Goal: Task Accomplishment & Management: Use online tool/utility

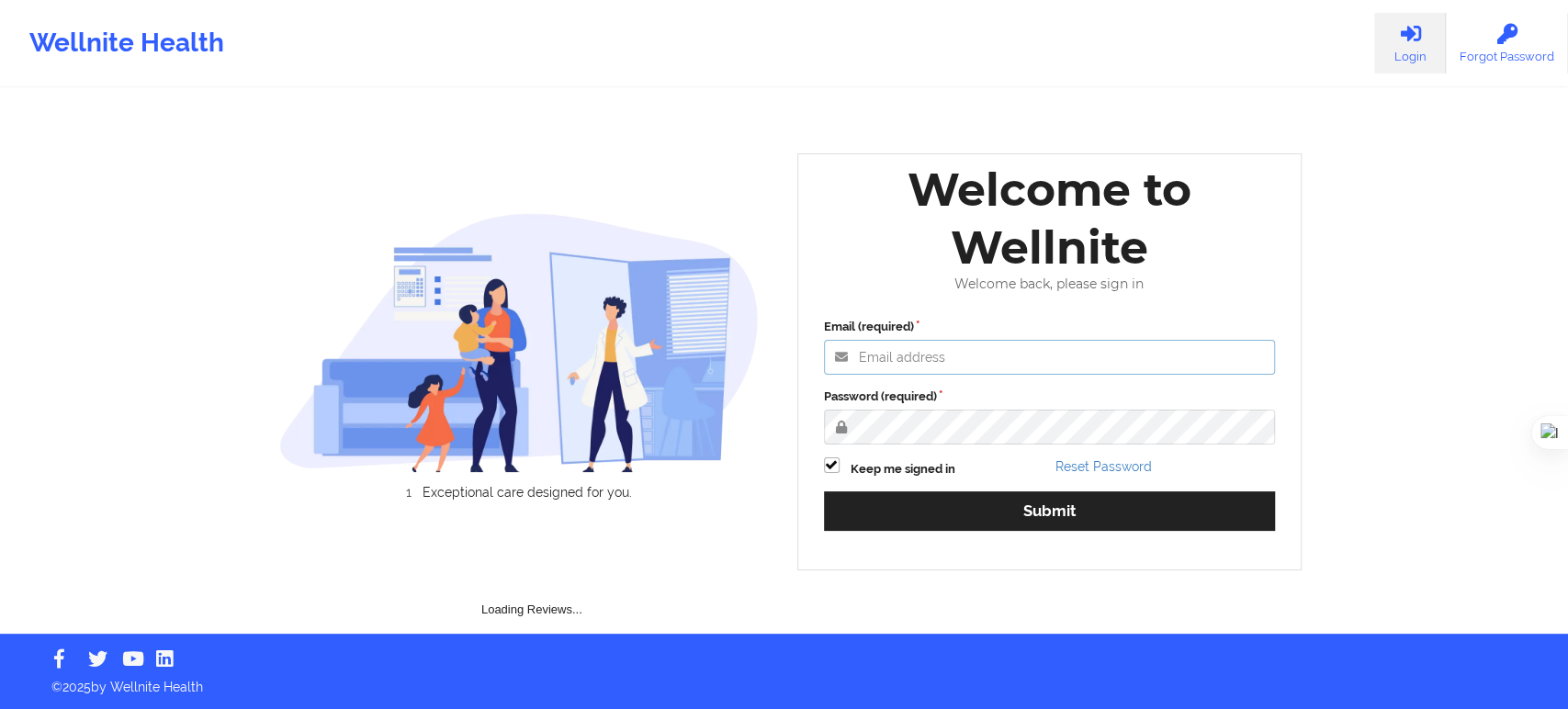
type input "[EMAIL_ADDRESS][DOMAIN_NAME]"
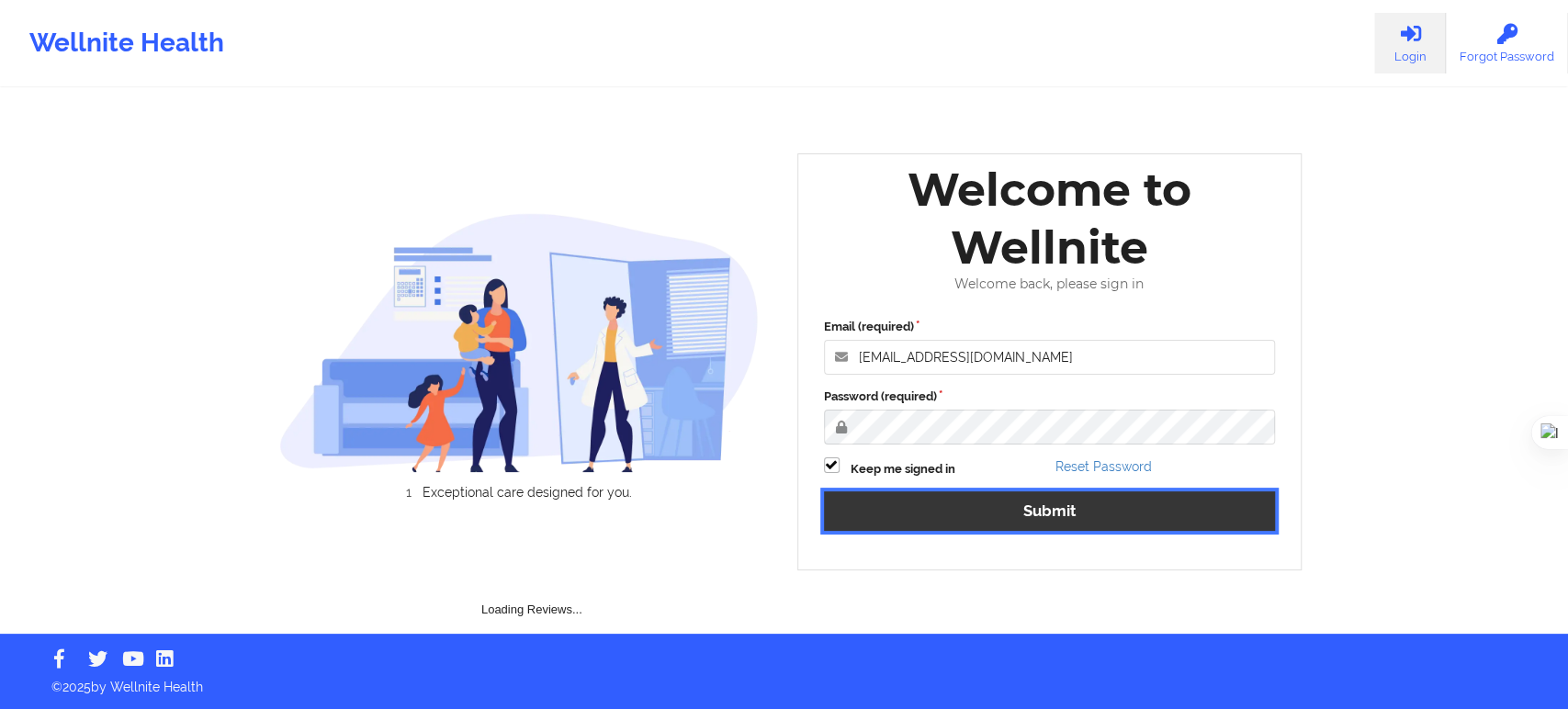
click at [955, 511] on button "Submit" at bounding box center [1049, 511] width 452 height 39
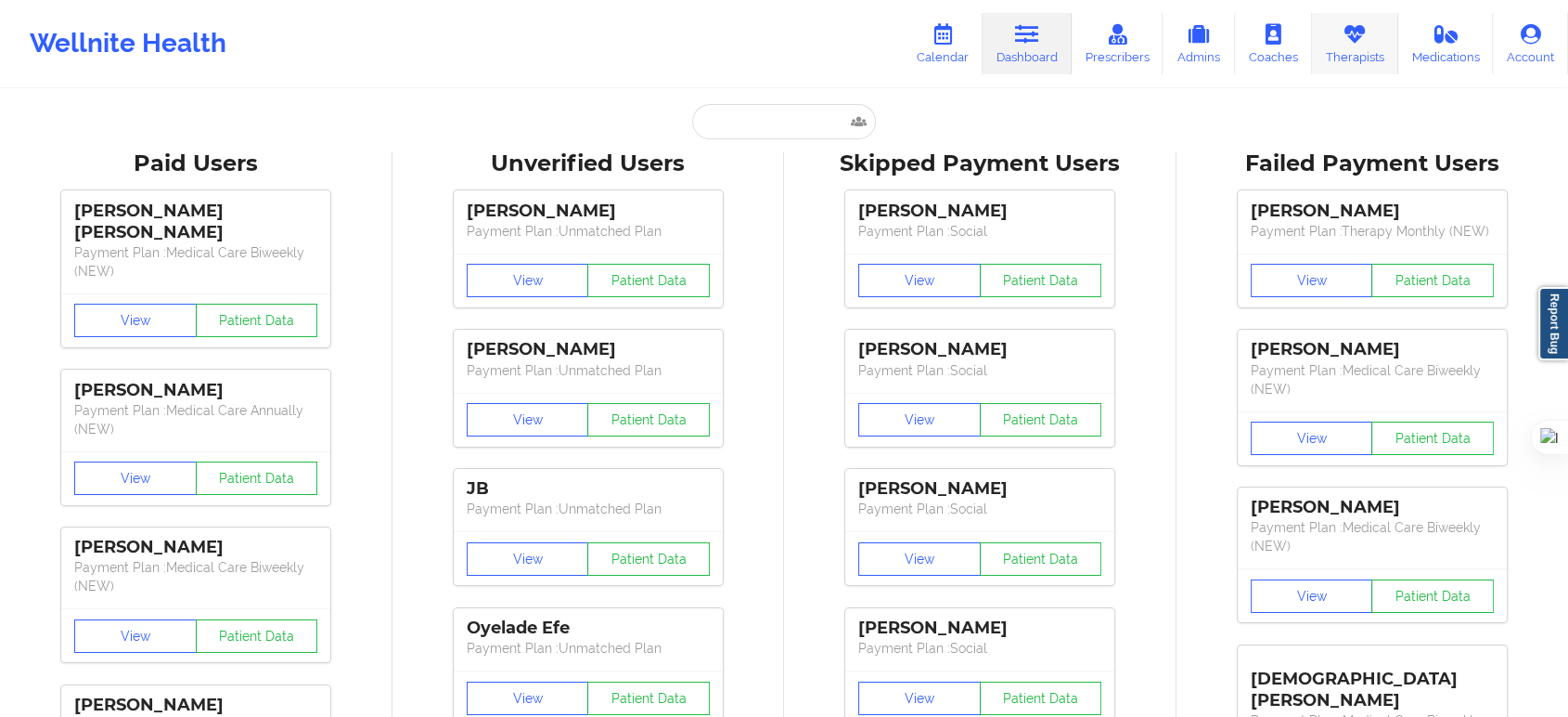
click at [1344, 47] on link "Therapists" at bounding box center [1354, 44] width 86 height 62
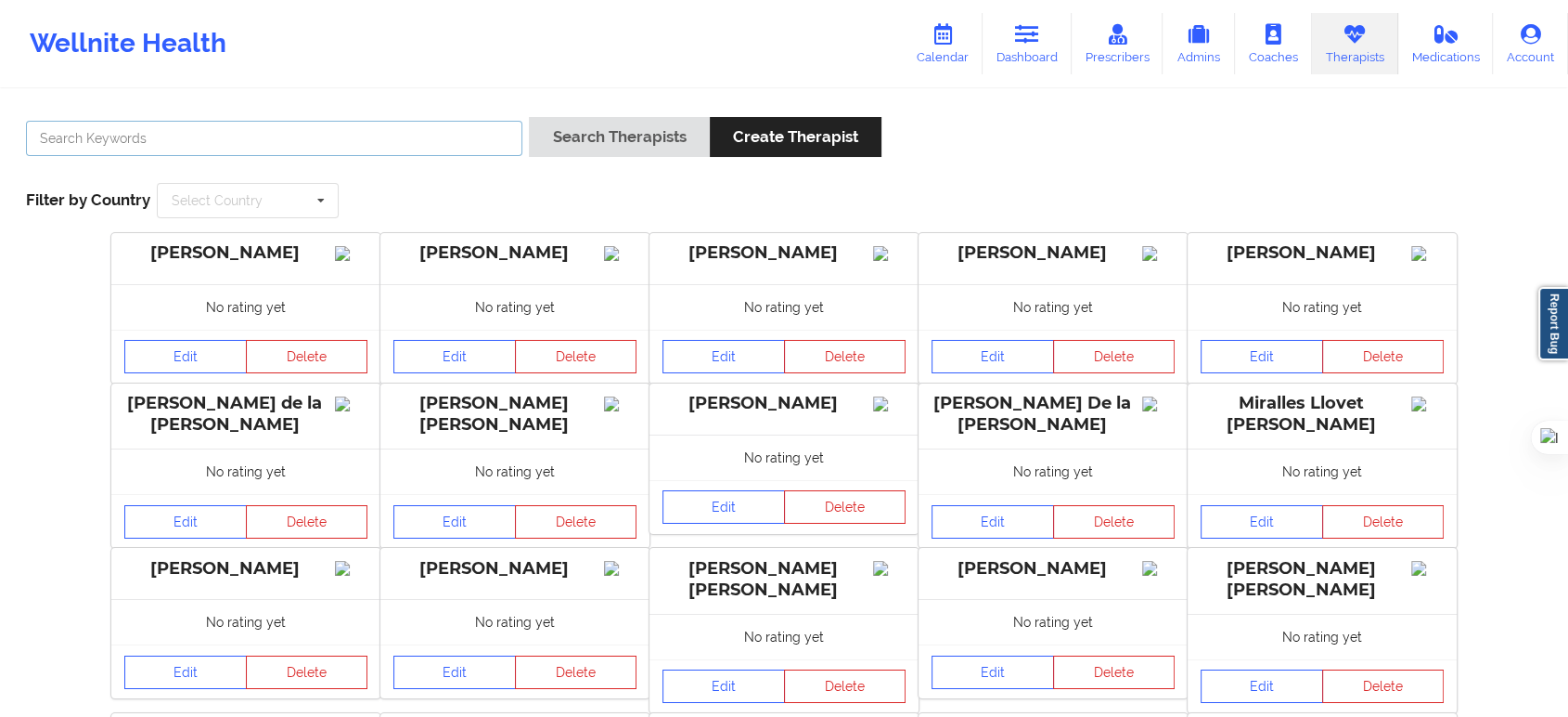
click at [467, 144] on input "text" at bounding box center [273, 138] width 496 height 35
click at [414, 143] on input "text" at bounding box center [273, 138] width 496 height 35
type input "[PERSON_NAME]"
click at [529, 117] on button "Search Therapists" at bounding box center [619, 137] width 180 height 40
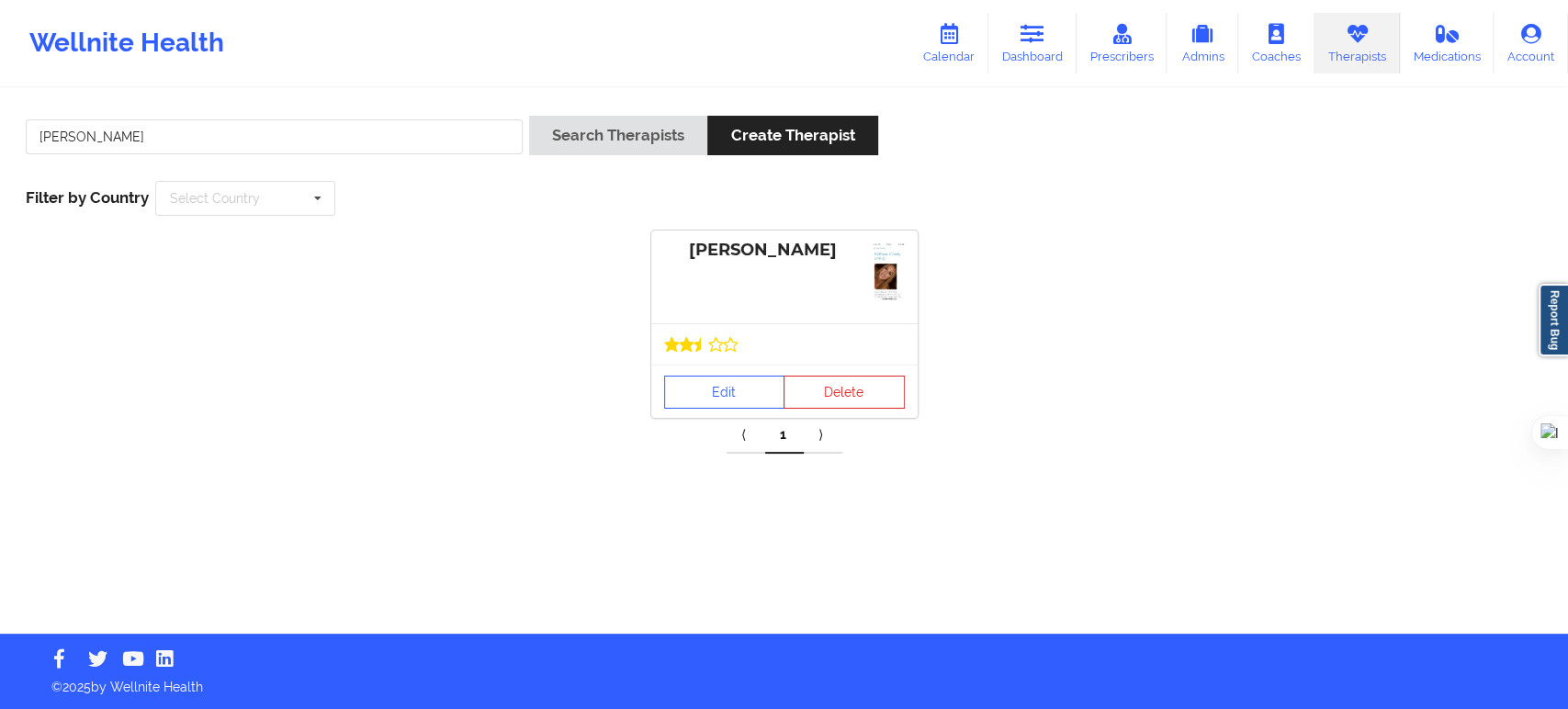
click at [742, 408] on div "Edit Delete" at bounding box center [784, 391] width 266 height 54
click at [741, 400] on link "Edit" at bounding box center [724, 392] width 121 height 33
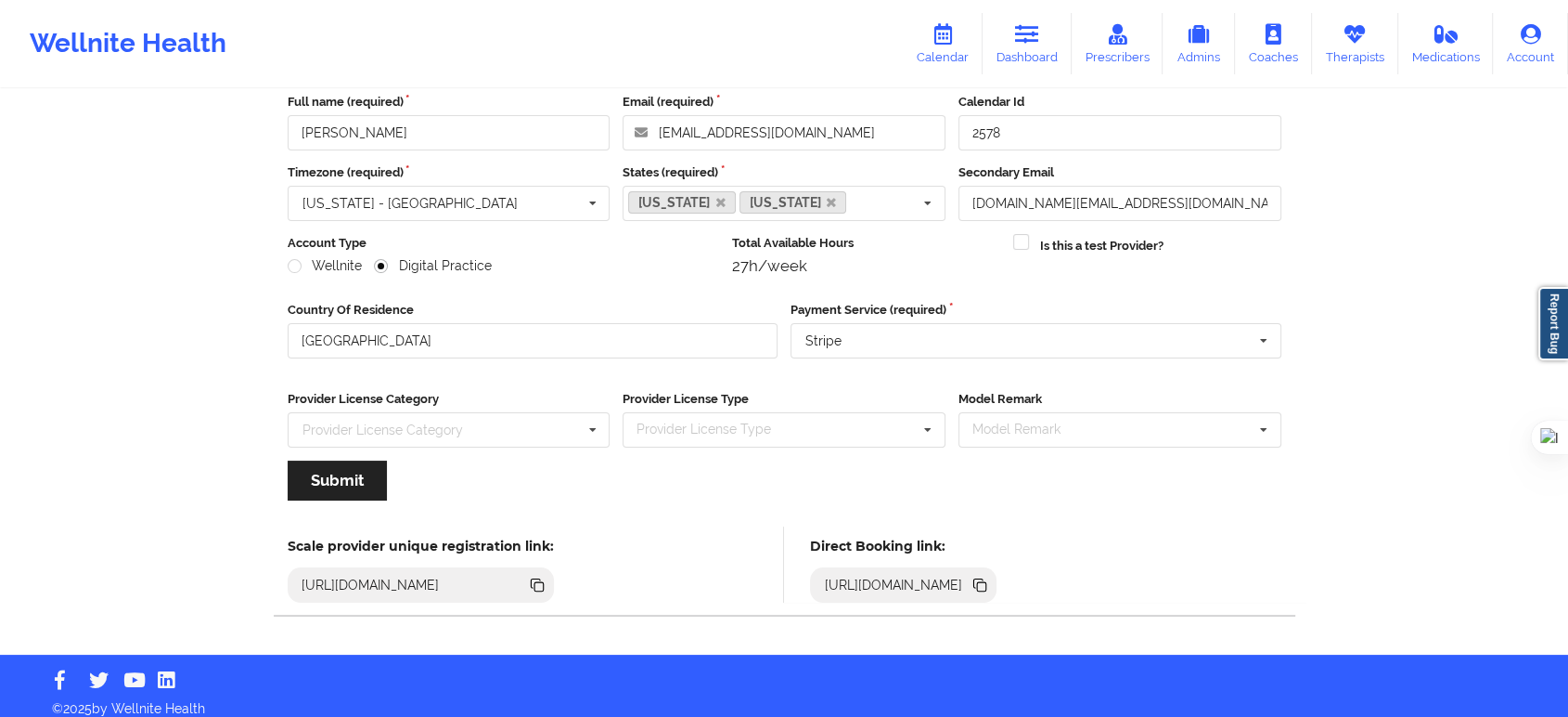
scroll to position [104, 0]
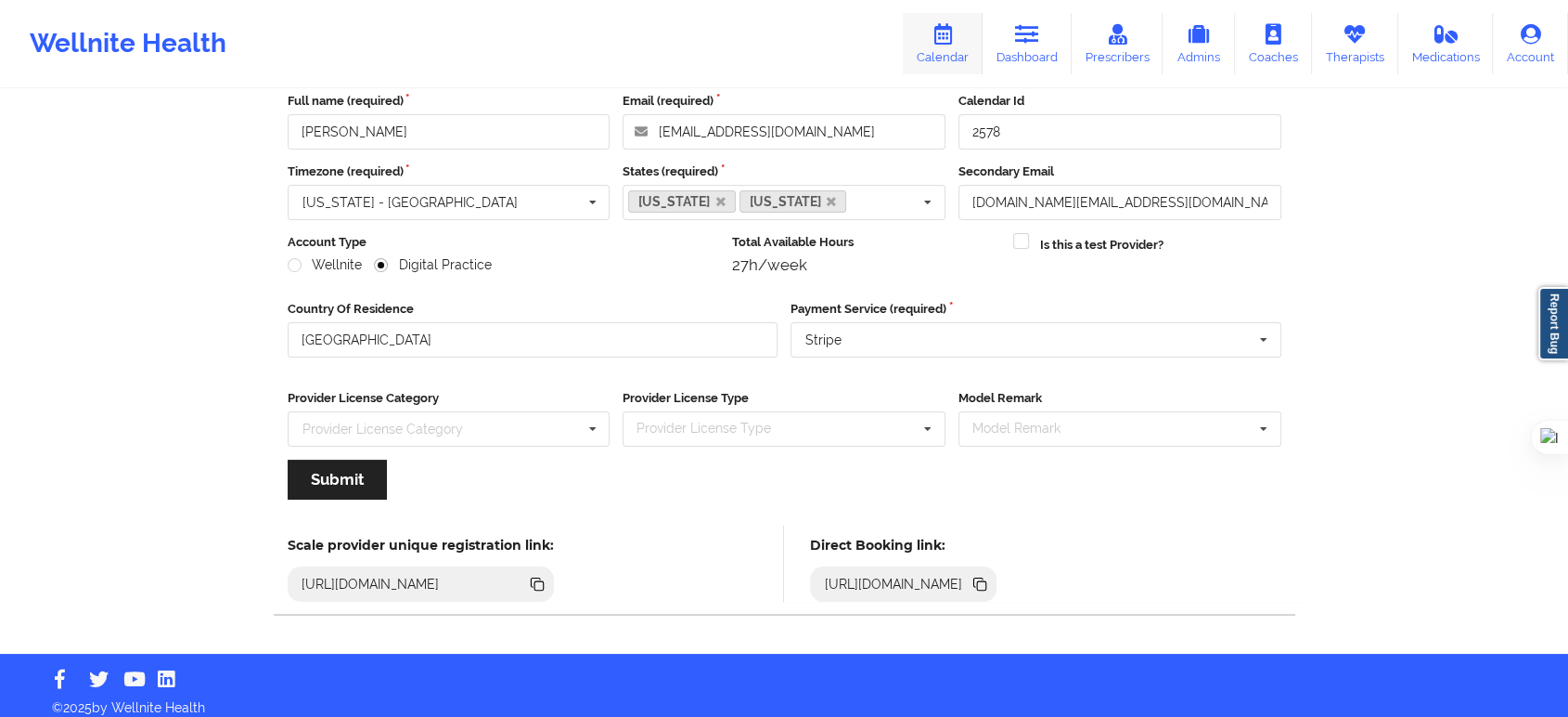
click at [942, 41] on icon at bounding box center [942, 34] width 24 height 21
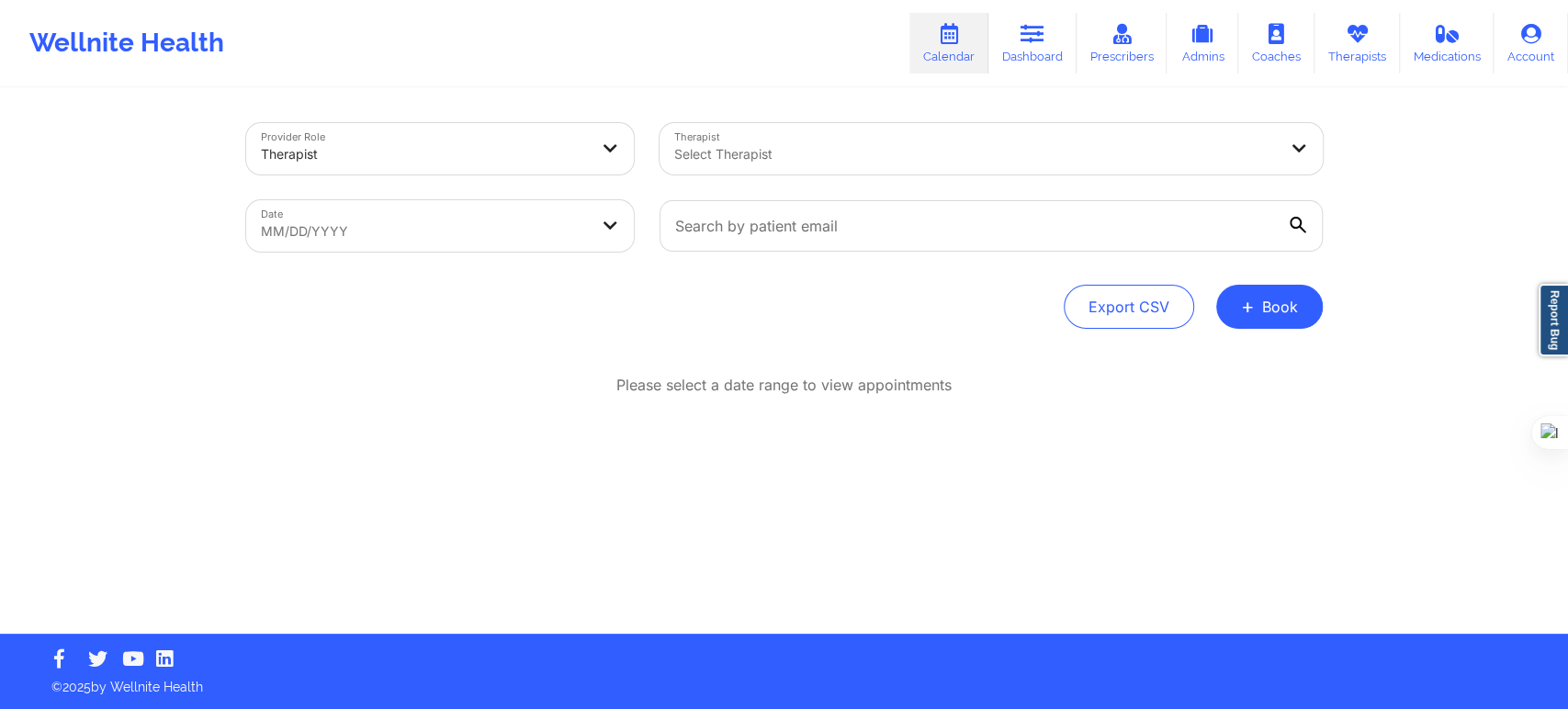
click at [735, 162] on div at bounding box center [974, 153] width 602 height 22
type input "[PERSON_NAME]"
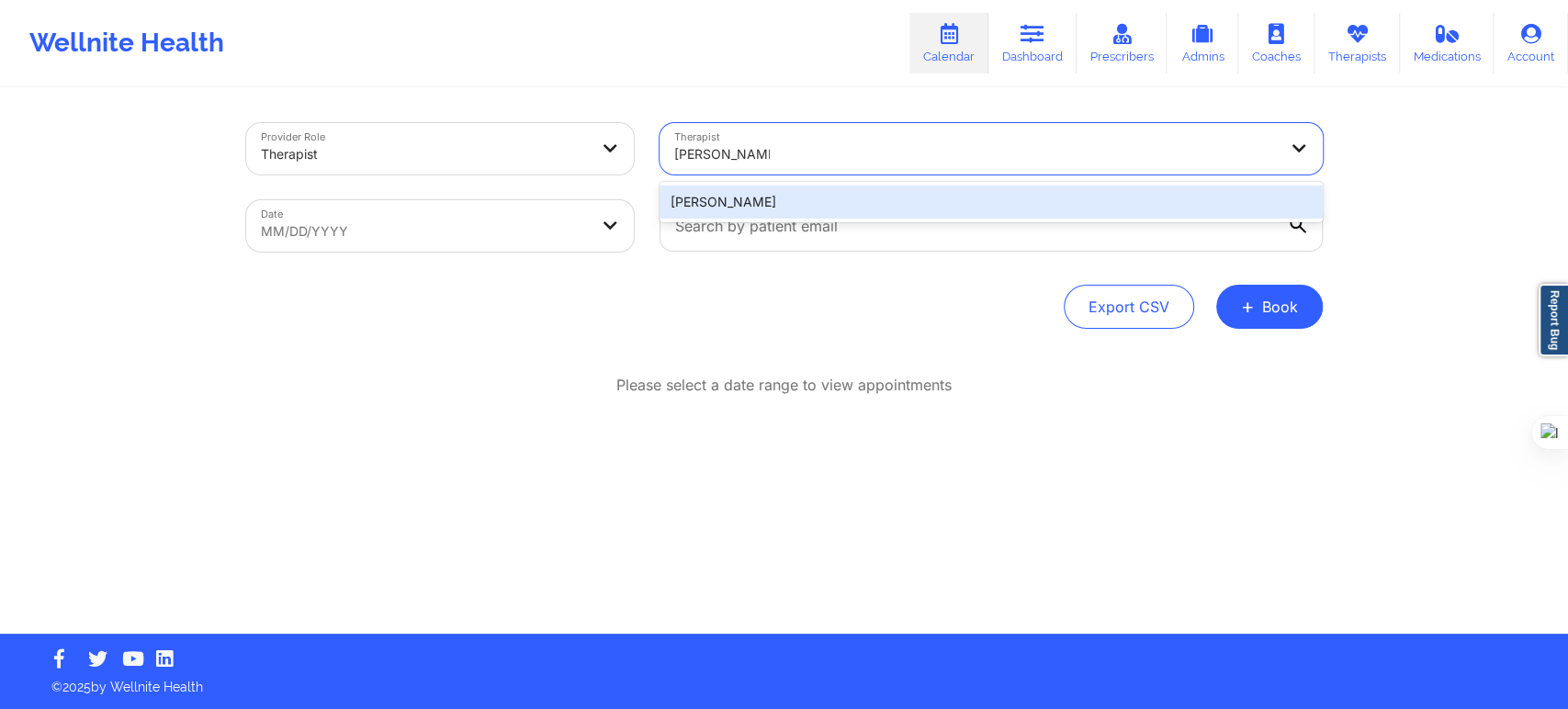
click at [766, 196] on div "[PERSON_NAME]" at bounding box center [991, 201] width 663 height 33
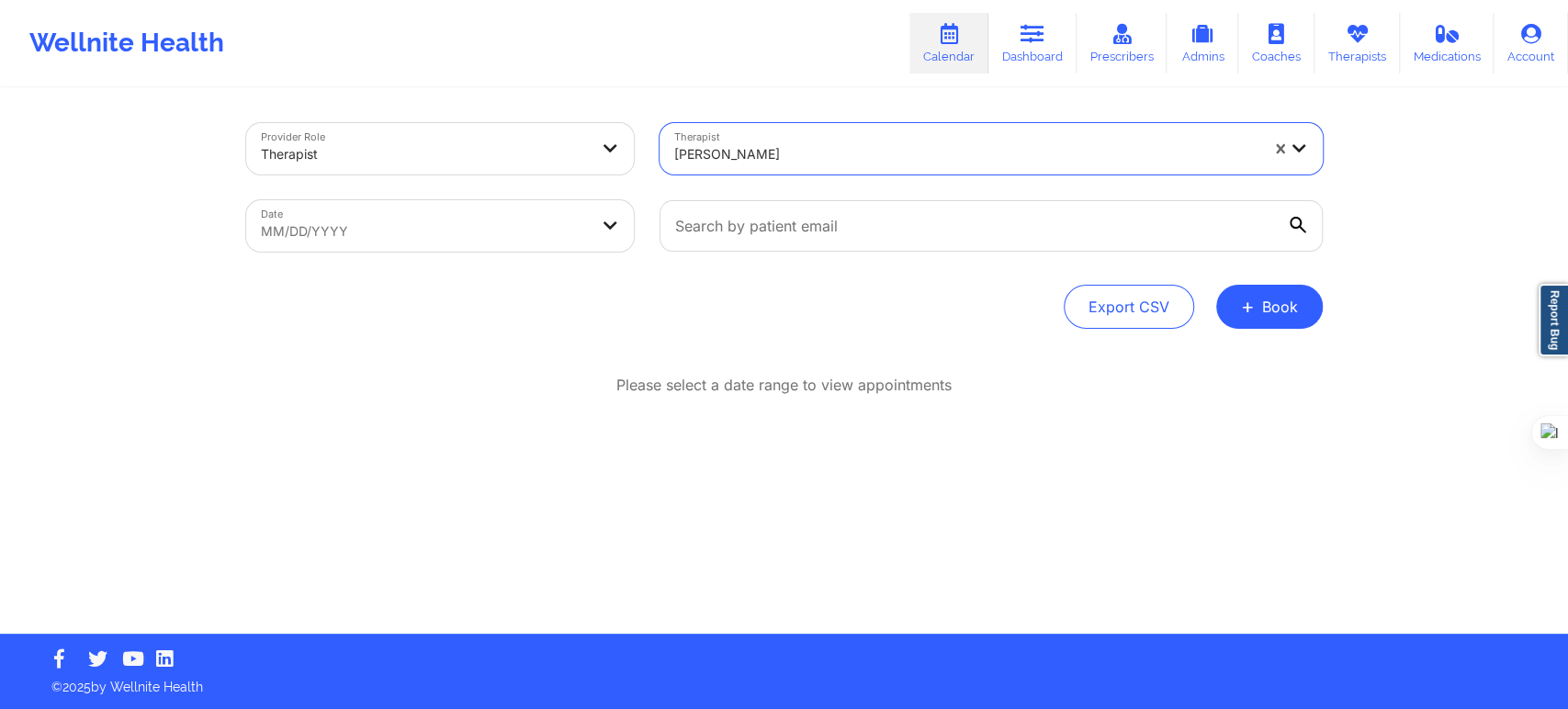
click at [490, 270] on div "Provider Role Therapist Therapist option [PERSON_NAME], selected. [PERSON_NAME]…" at bounding box center [784, 225] width 1077 height 206
click at [501, 240] on body "Wellnite Health Calendar Dashboard Prescribers Admins Coaches Therapists Medica…" at bounding box center [784, 354] width 1568 height 709
select select "2025-8"
select select "2025-9"
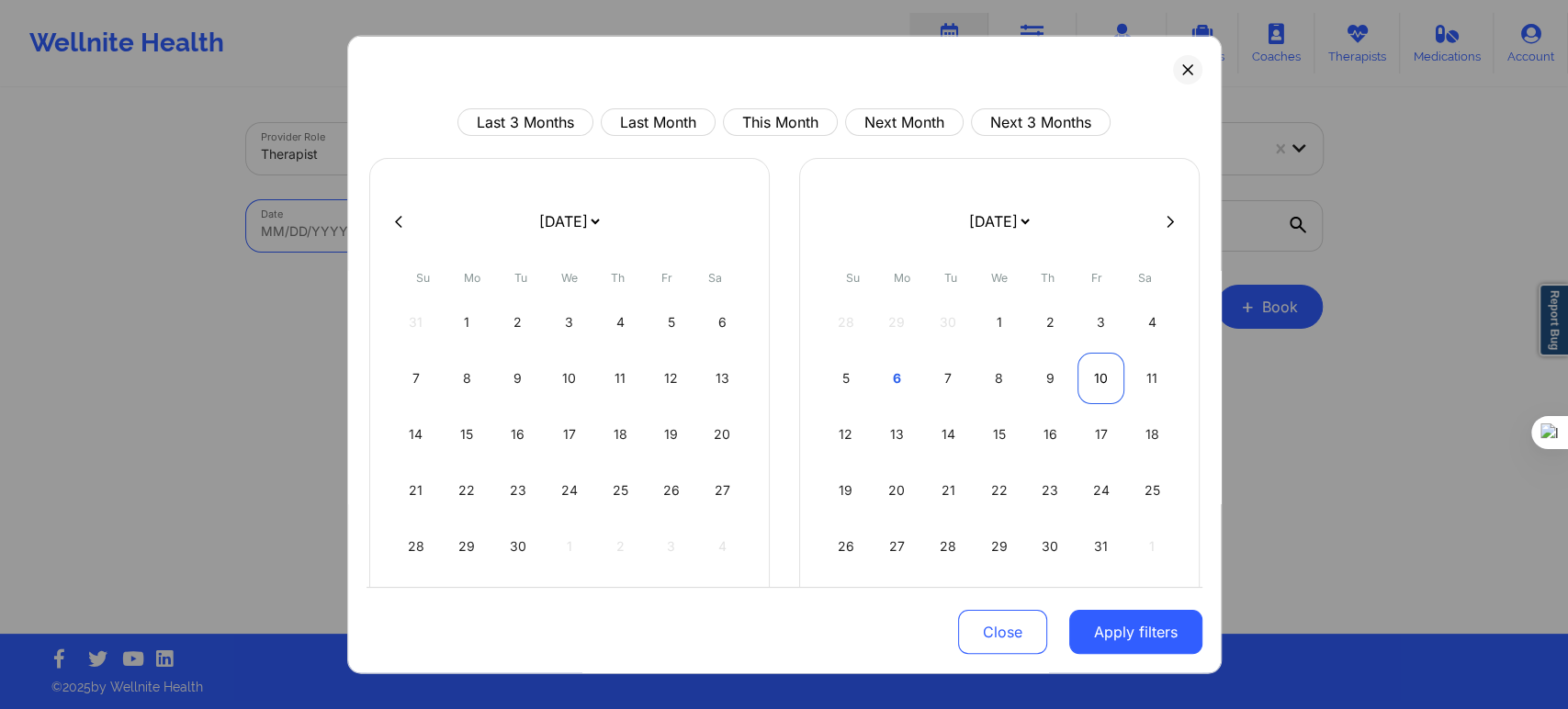
click at [1101, 378] on div "10" at bounding box center [1101, 378] width 47 height 52
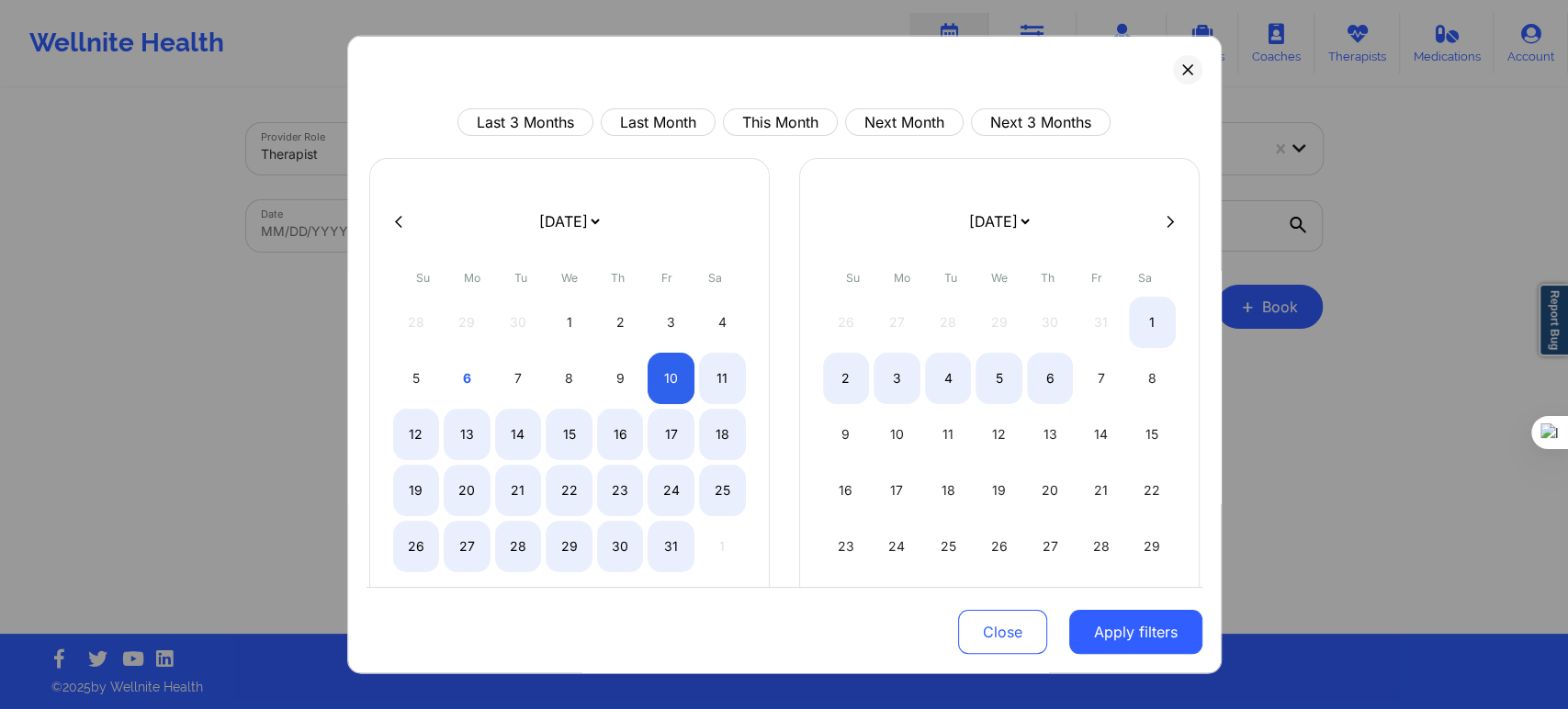
select select "2025-9"
select select "2025-10"
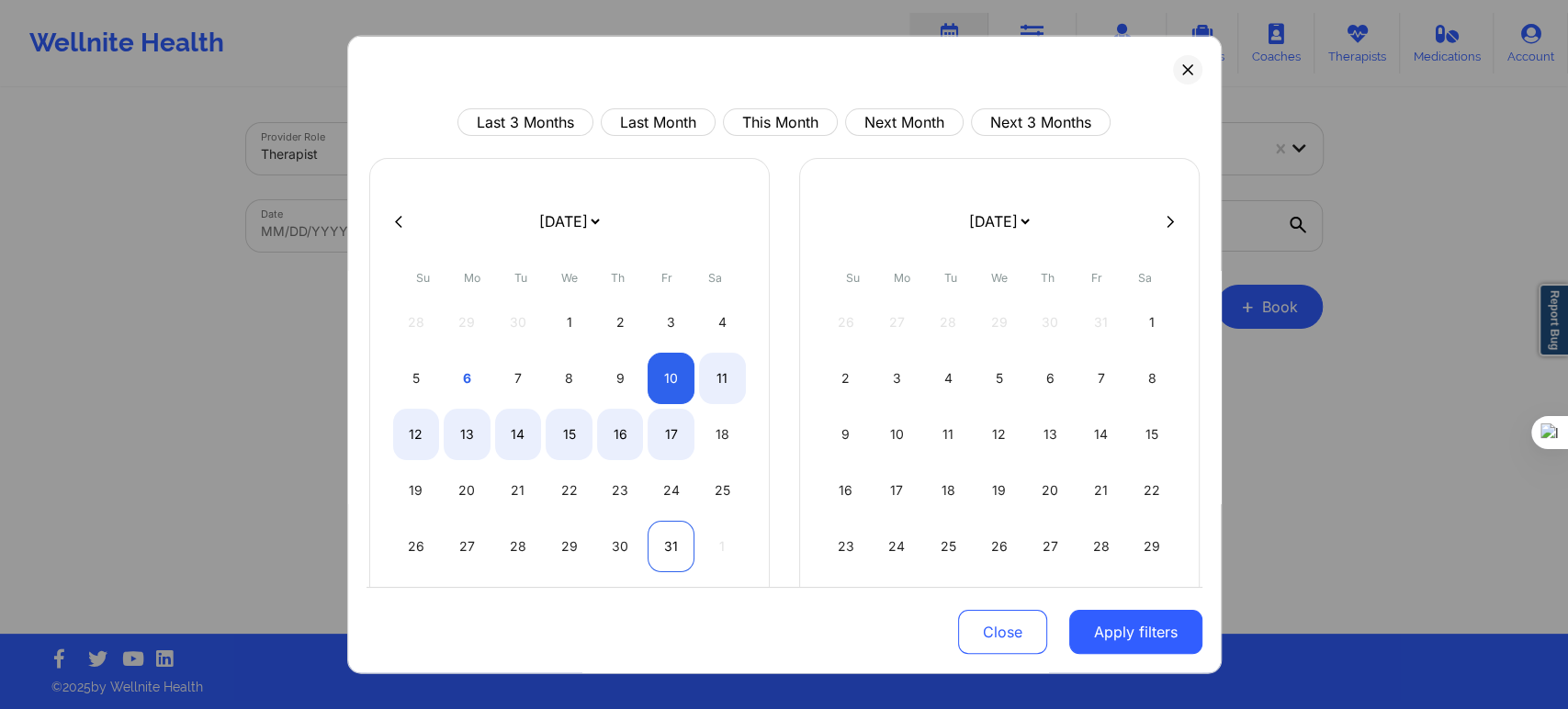
select select "2025-9"
select select "2025-10"
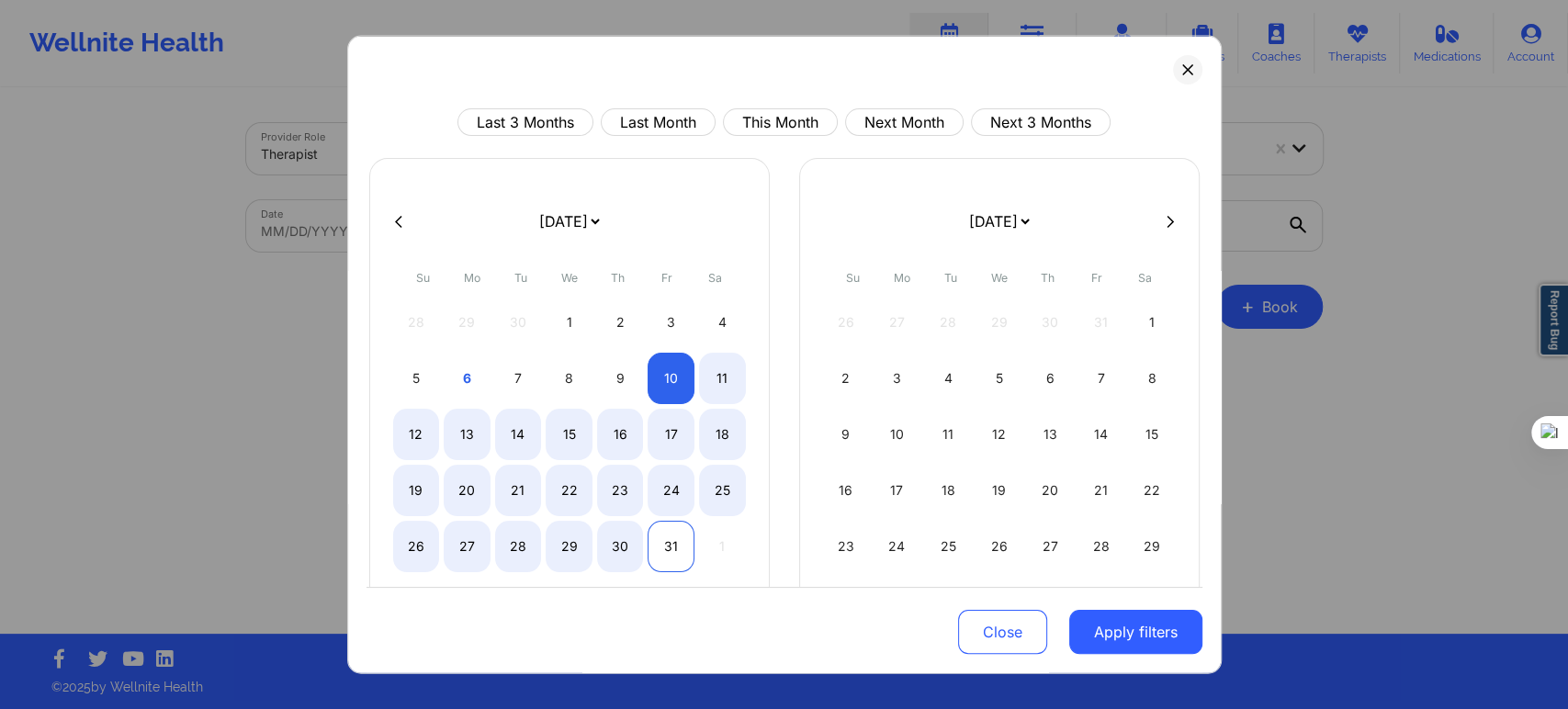
click at [668, 538] on div "31" at bounding box center [671, 546] width 47 height 52
select select "2025-9"
select select "2025-10"
click at [1157, 631] on button "Apply filters" at bounding box center [1136, 631] width 133 height 44
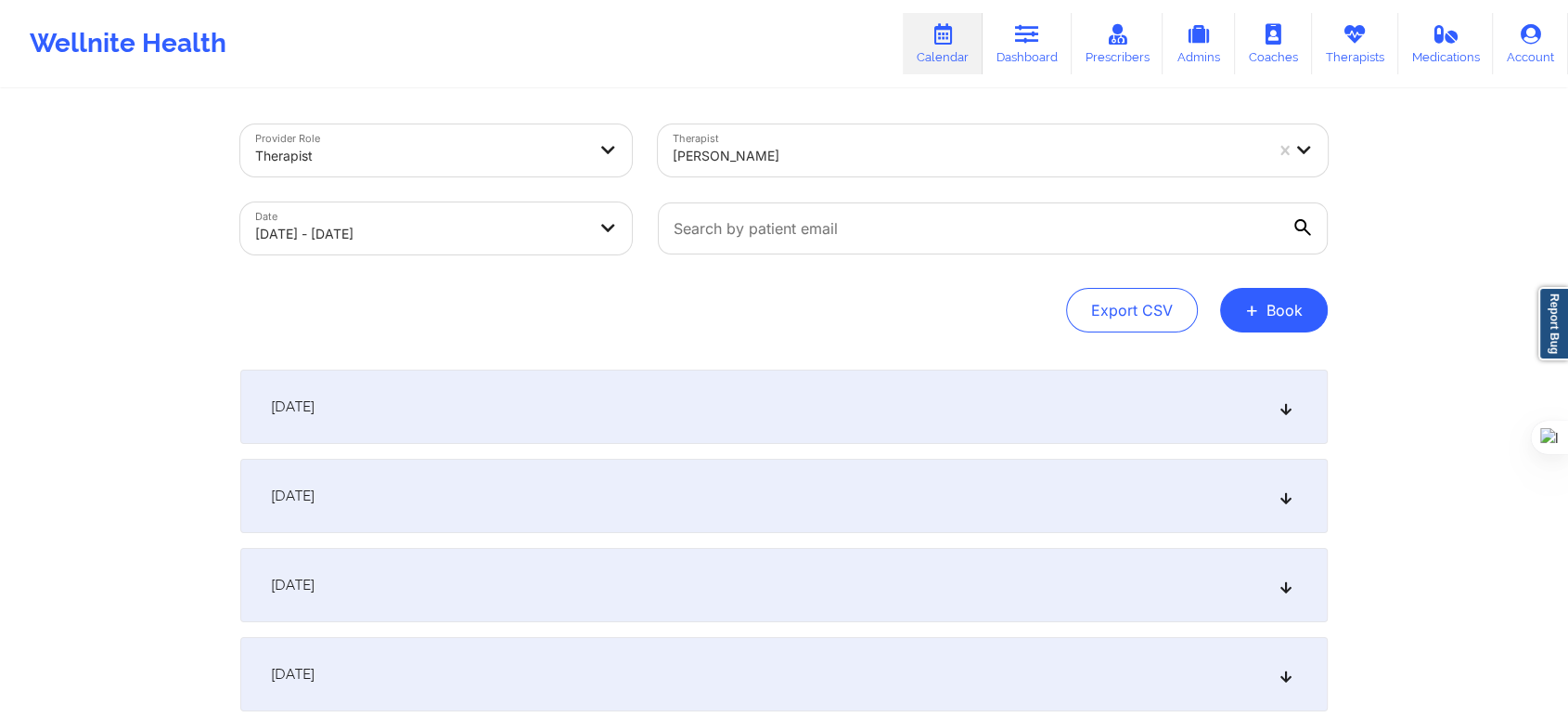
select select "2025-9"
select select "2025-10"
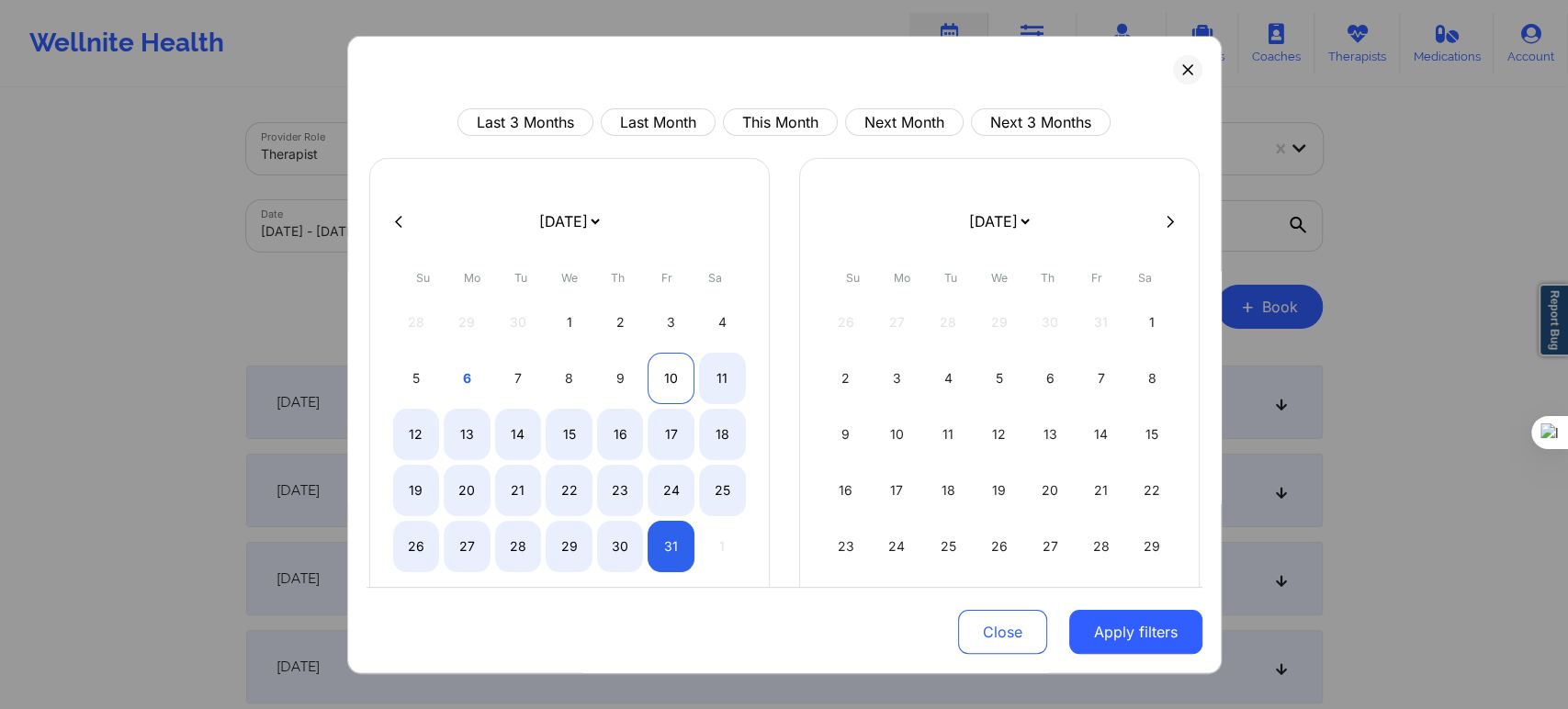
click at [681, 373] on div "10" at bounding box center [671, 378] width 47 height 52
select select "2025-9"
select select "2025-10"
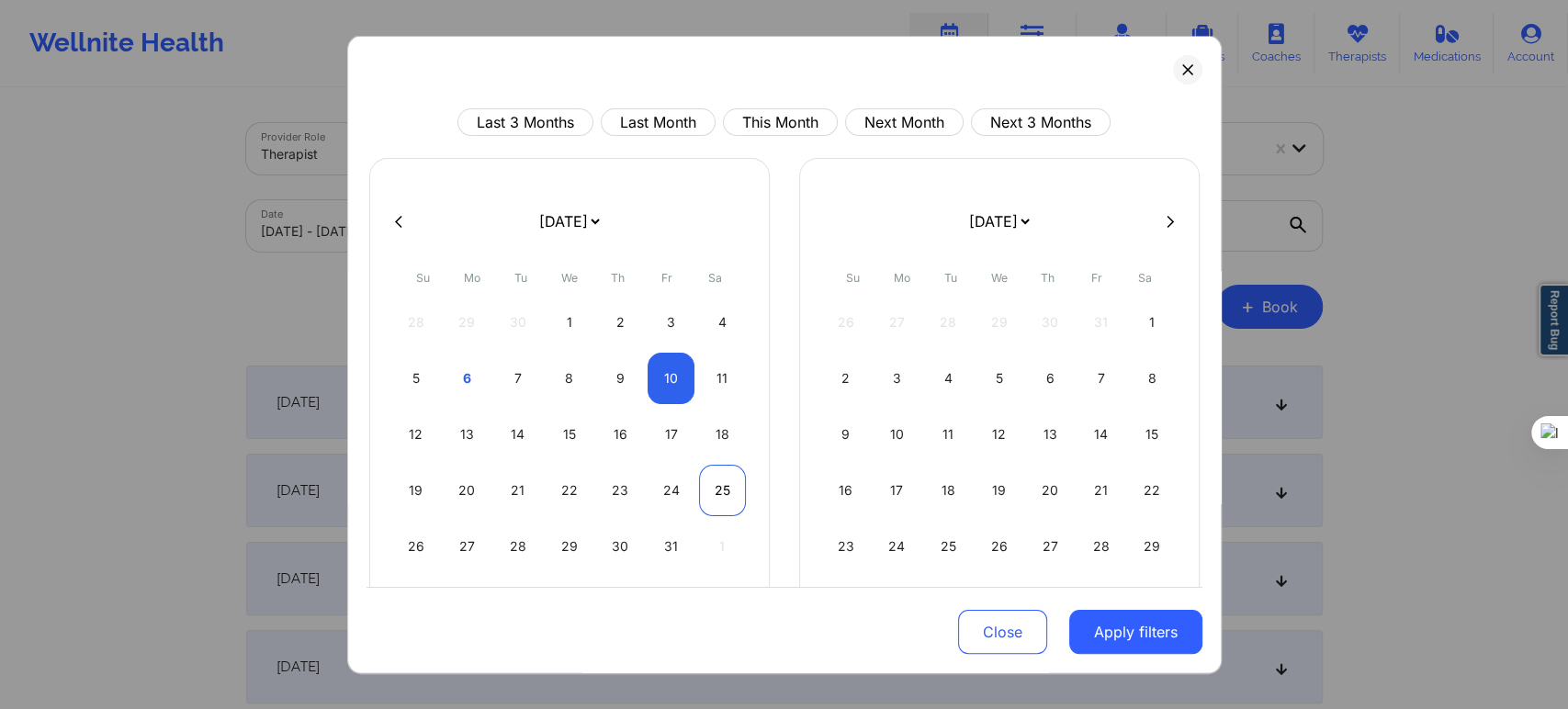
select select "2025-9"
select select "2025-10"
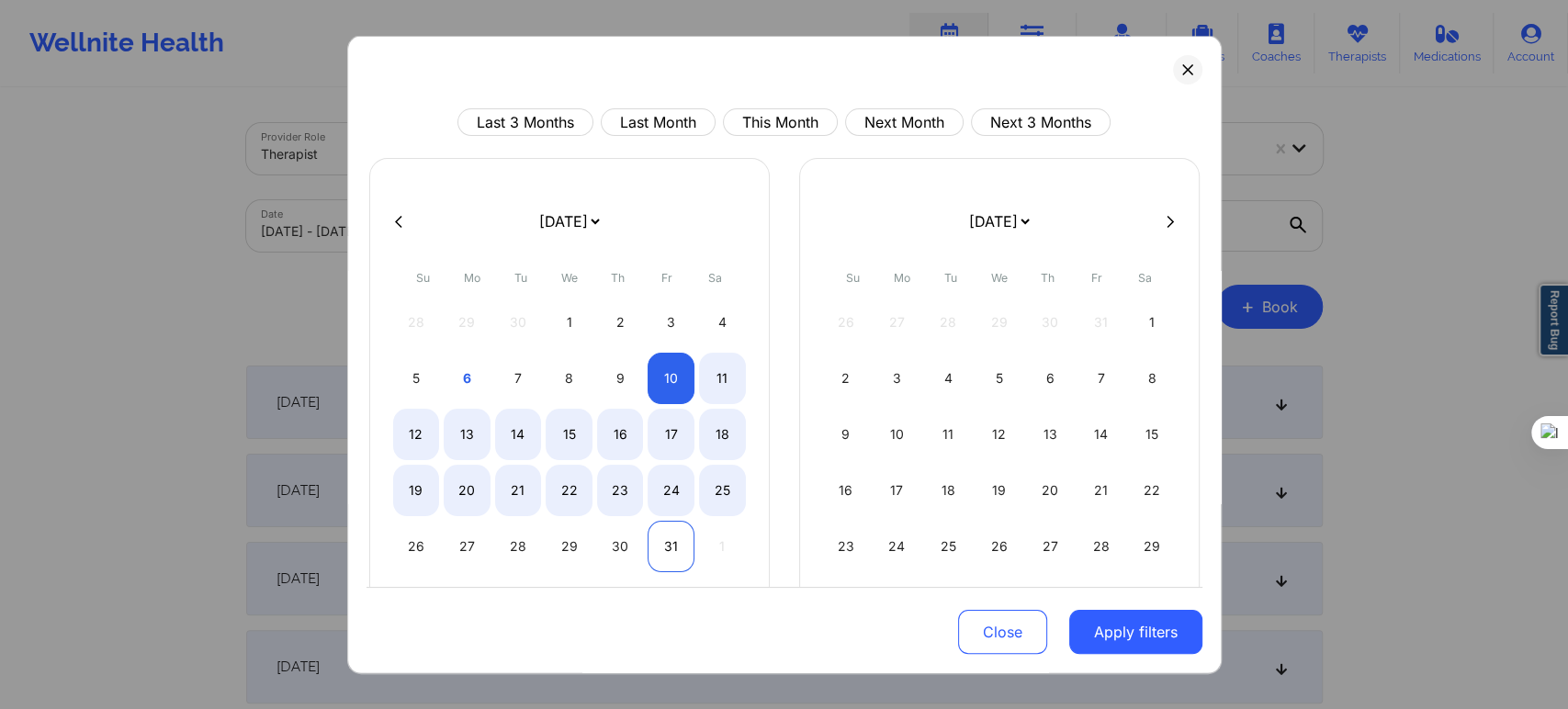
select select "2025-9"
select select "2025-10"
click at [673, 544] on div "31" at bounding box center [671, 546] width 47 height 52
select select "2025-9"
select select "2025-10"
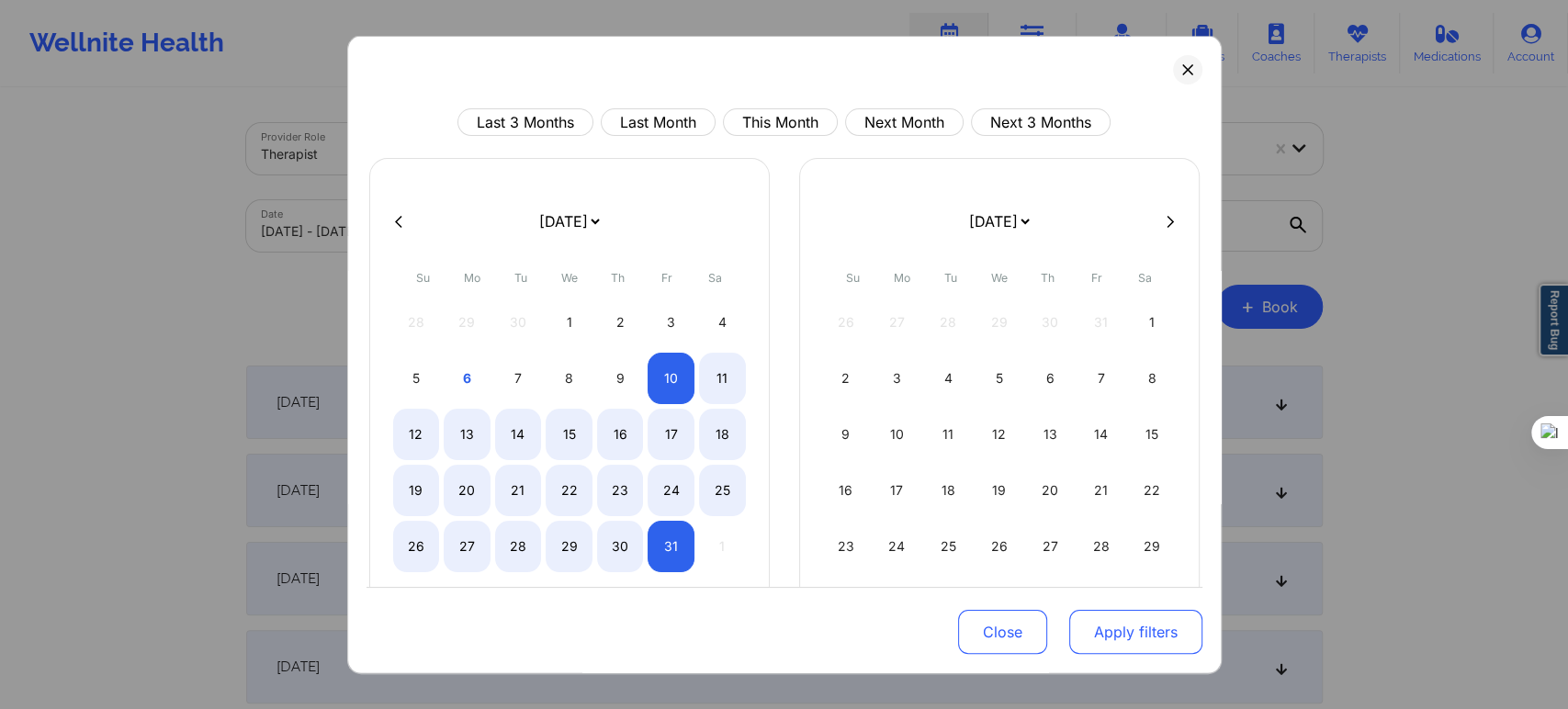
click at [1182, 639] on button "Apply filters" at bounding box center [1136, 631] width 133 height 44
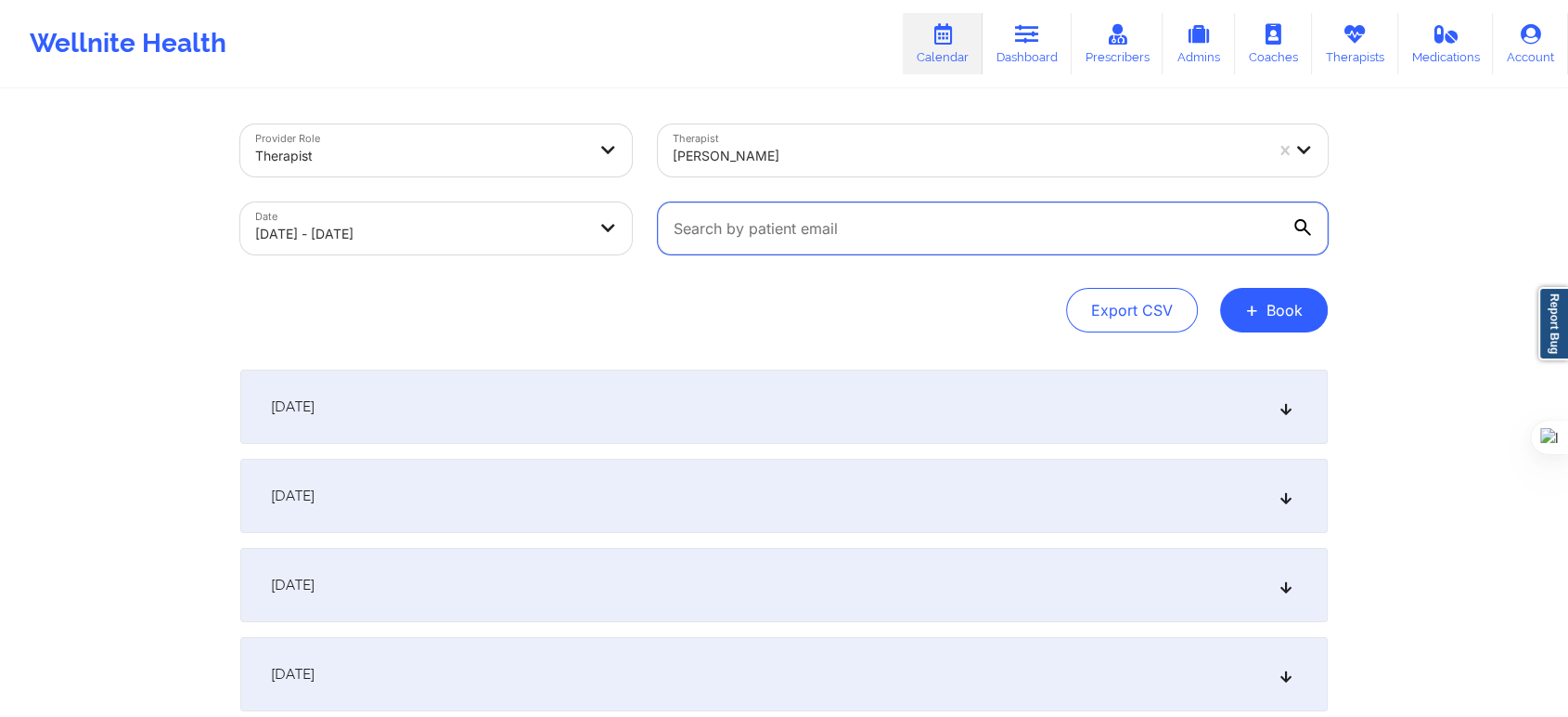
click at [787, 234] on input "text" at bounding box center [993, 228] width 670 height 52
paste input "[EMAIL_ADDRESS][DOMAIN_NAME]"
type input "[EMAIL_ADDRESS][DOMAIN_NAME]"
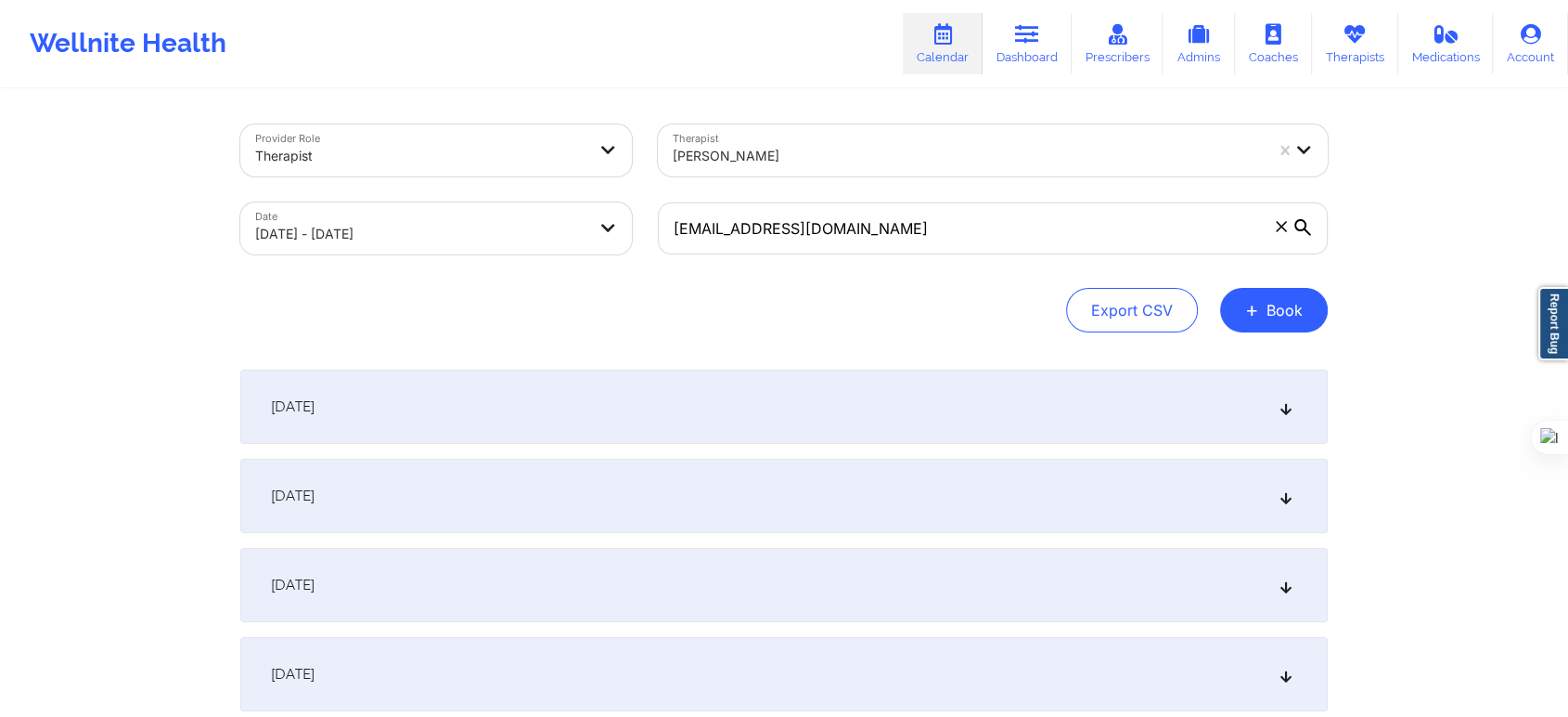
click at [838, 429] on div "[DATE]" at bounding box center [784, 406] width 1088 height 74
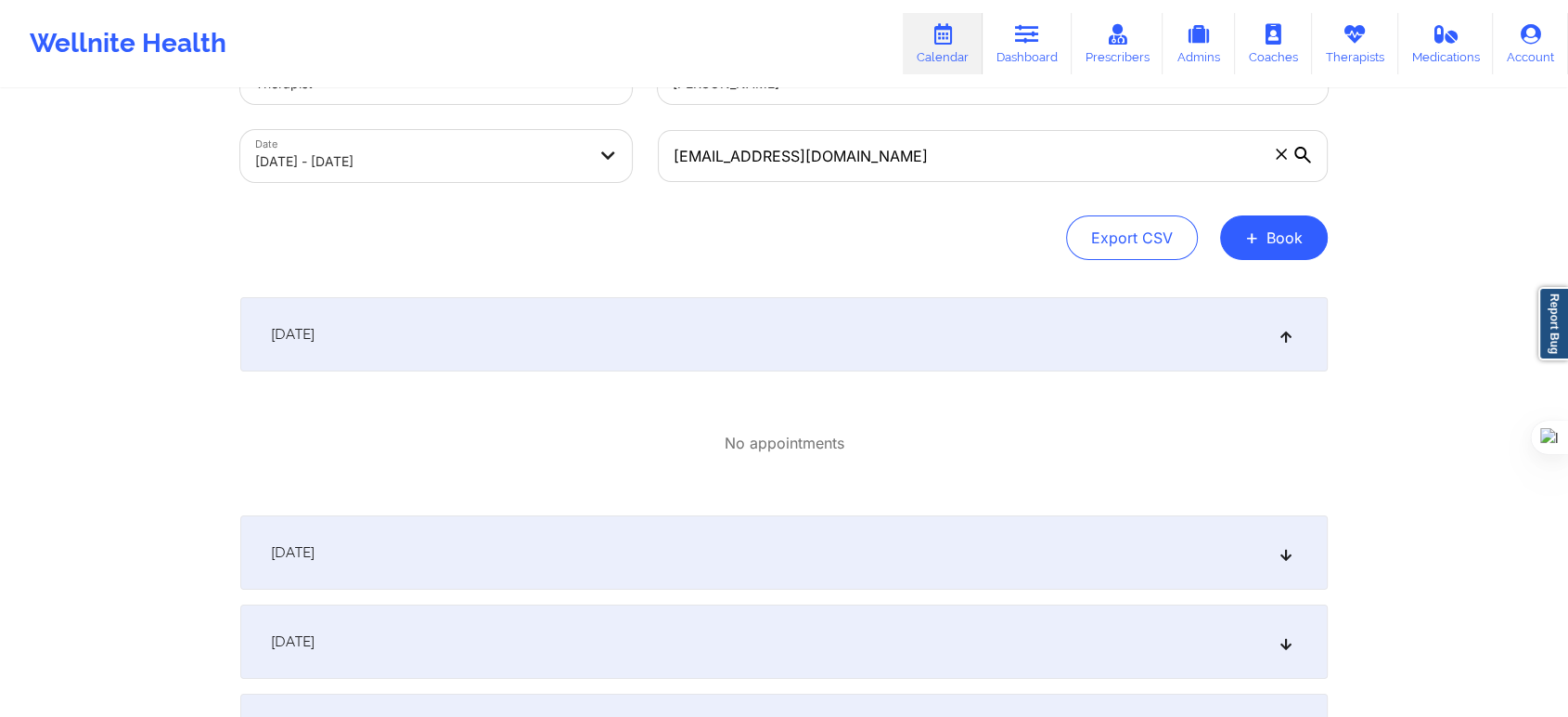
scroll to position [104, 0]
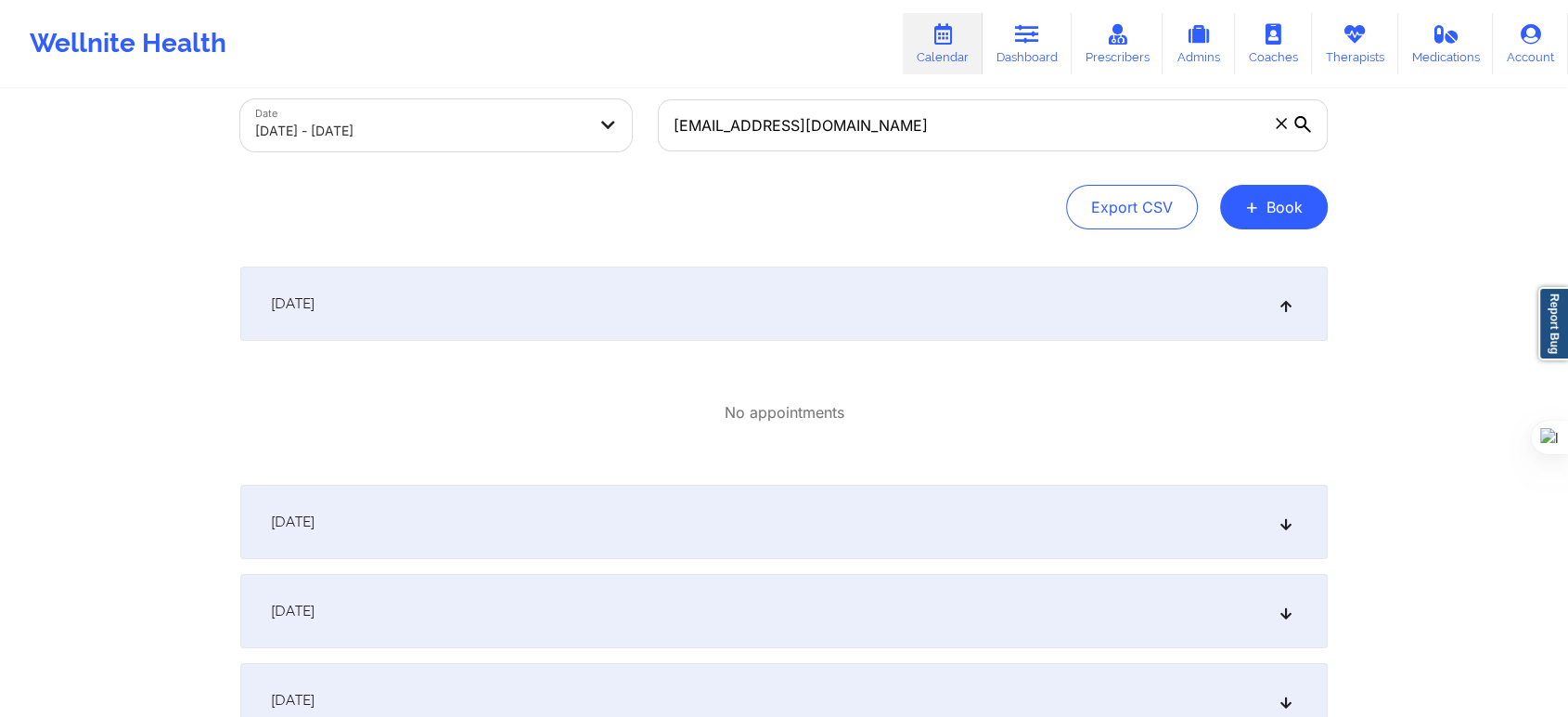
click at [570, 546] on div "[DATE]" at bounding box center [784, 521] width 1088 height 74
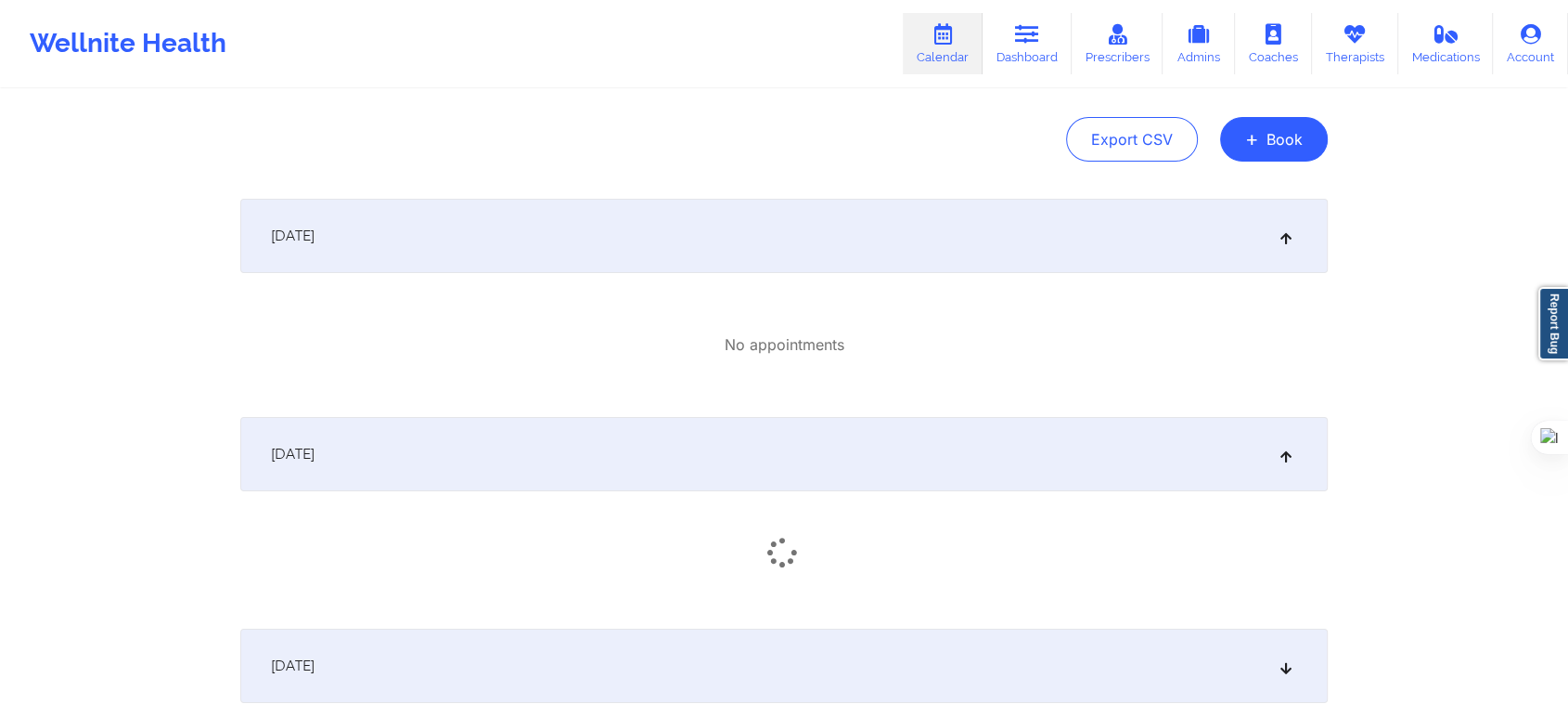
scroll to position [206, 0]
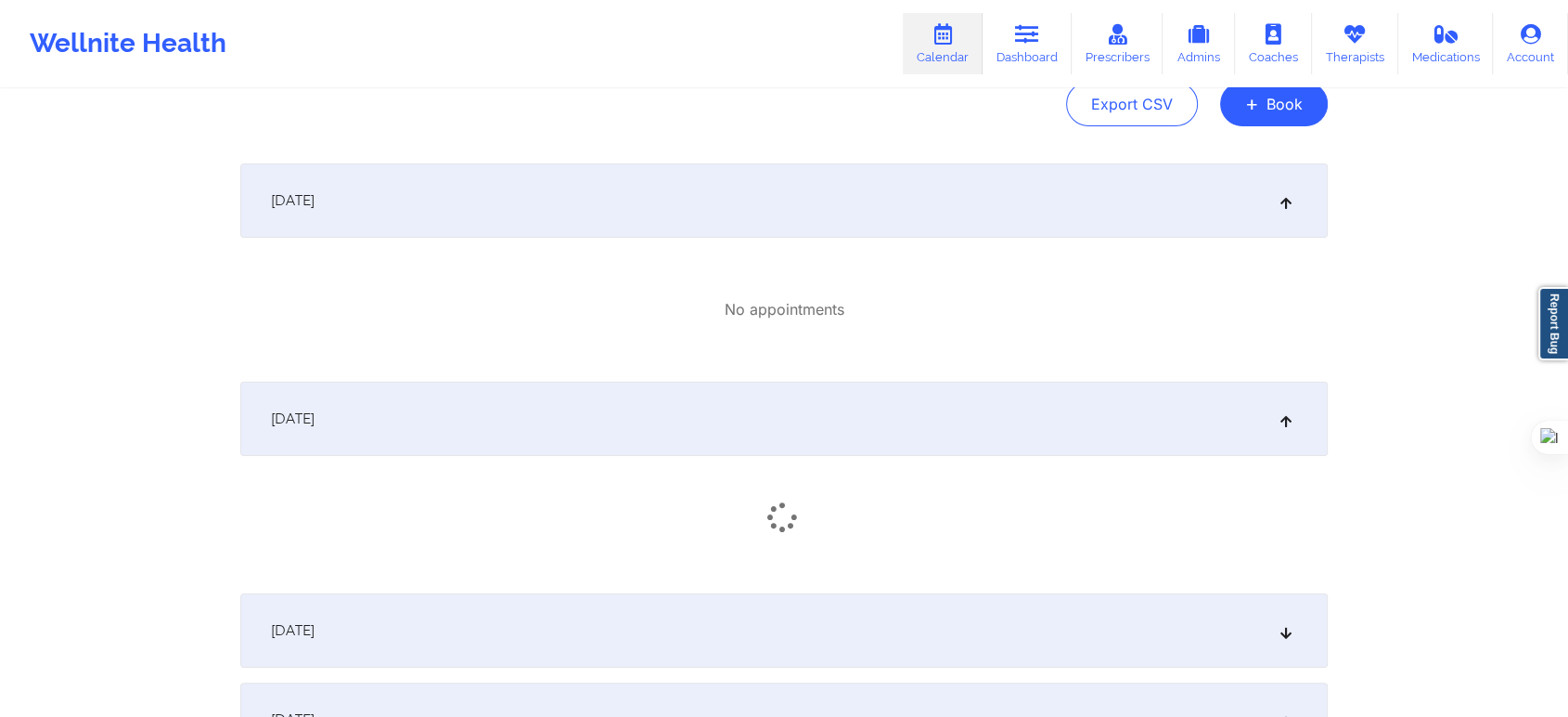
click at [584, 240] on div "[DATE] No appointments" at bounding box center [784, 265] width 1088 height 203
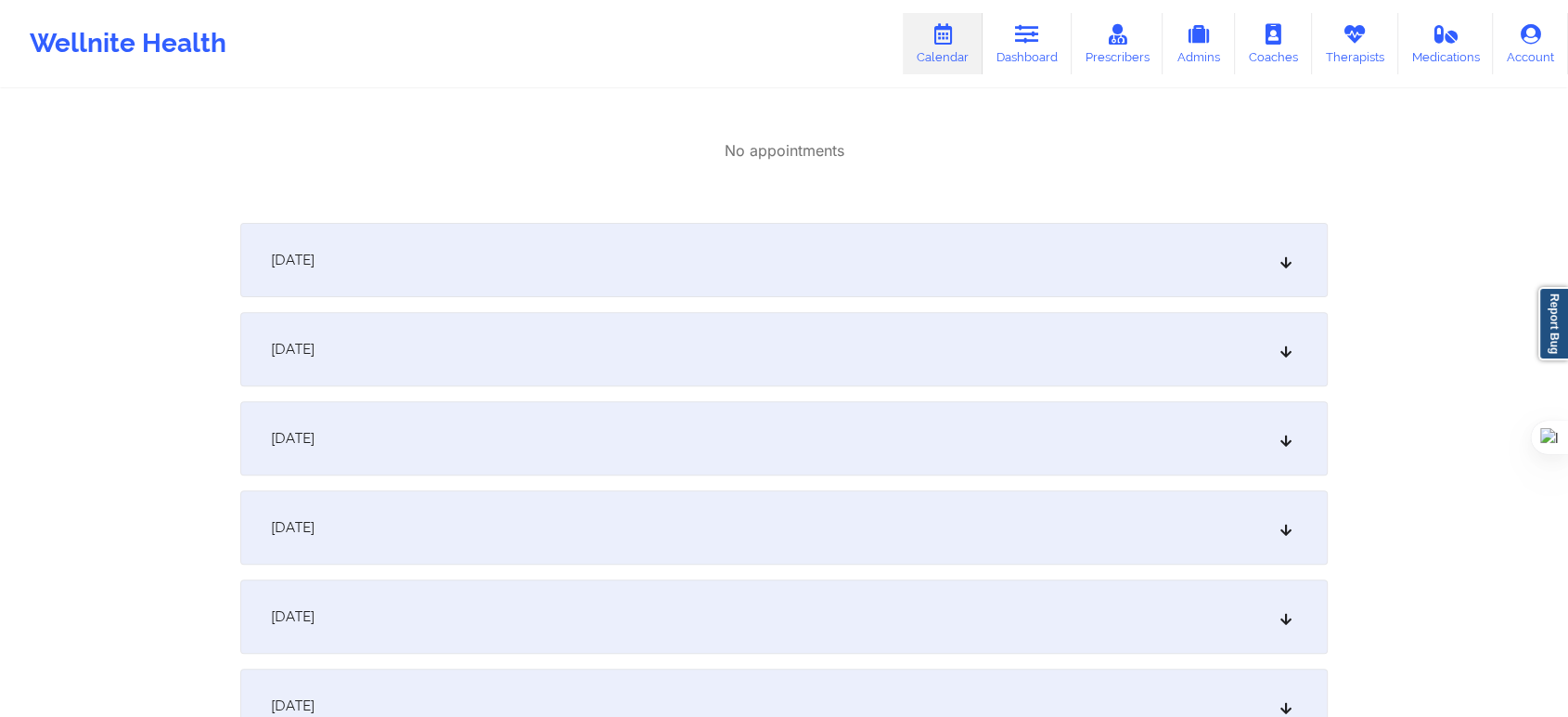
scroll to position [618, 0]
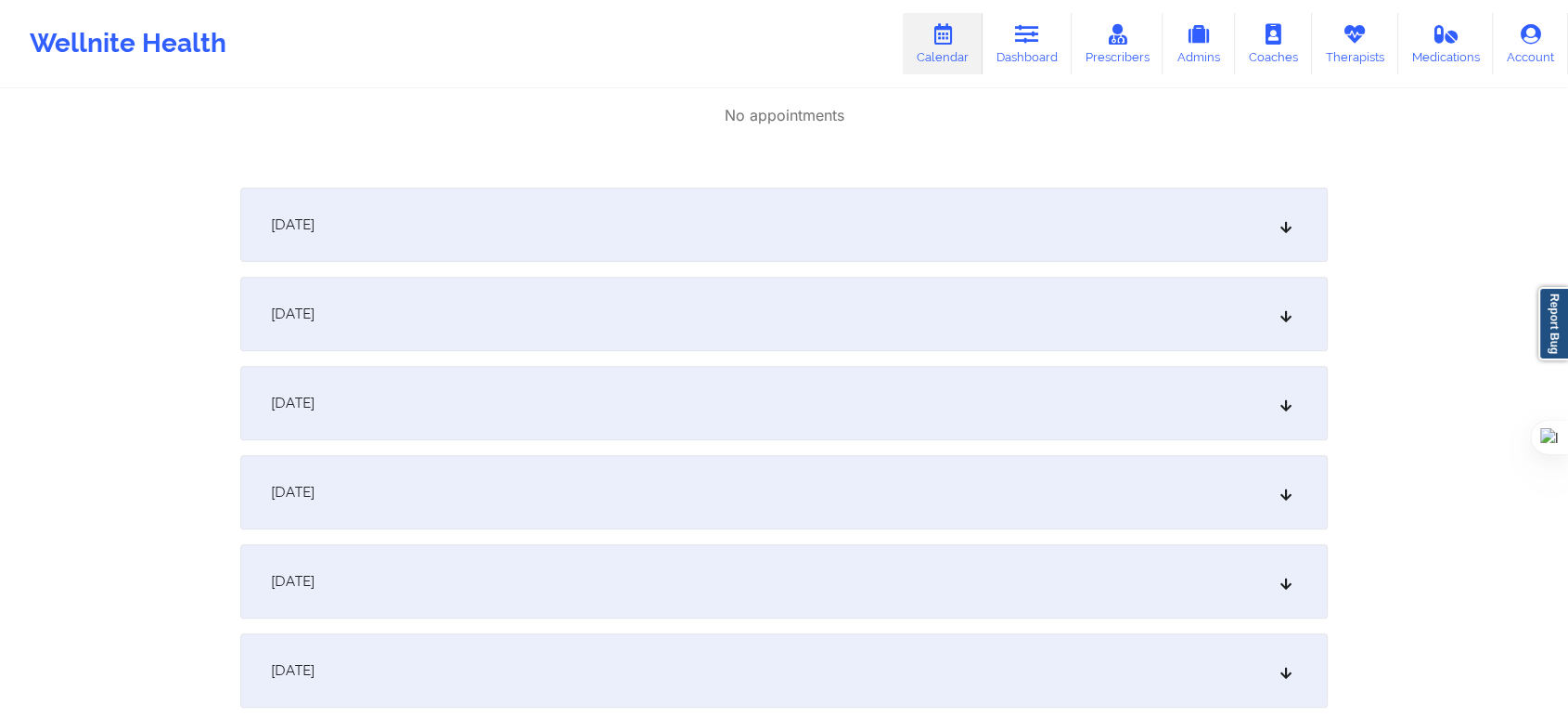
click at [433, 481] on div "[DATE]" at bounding box center [784, 492] width 1088 height 74
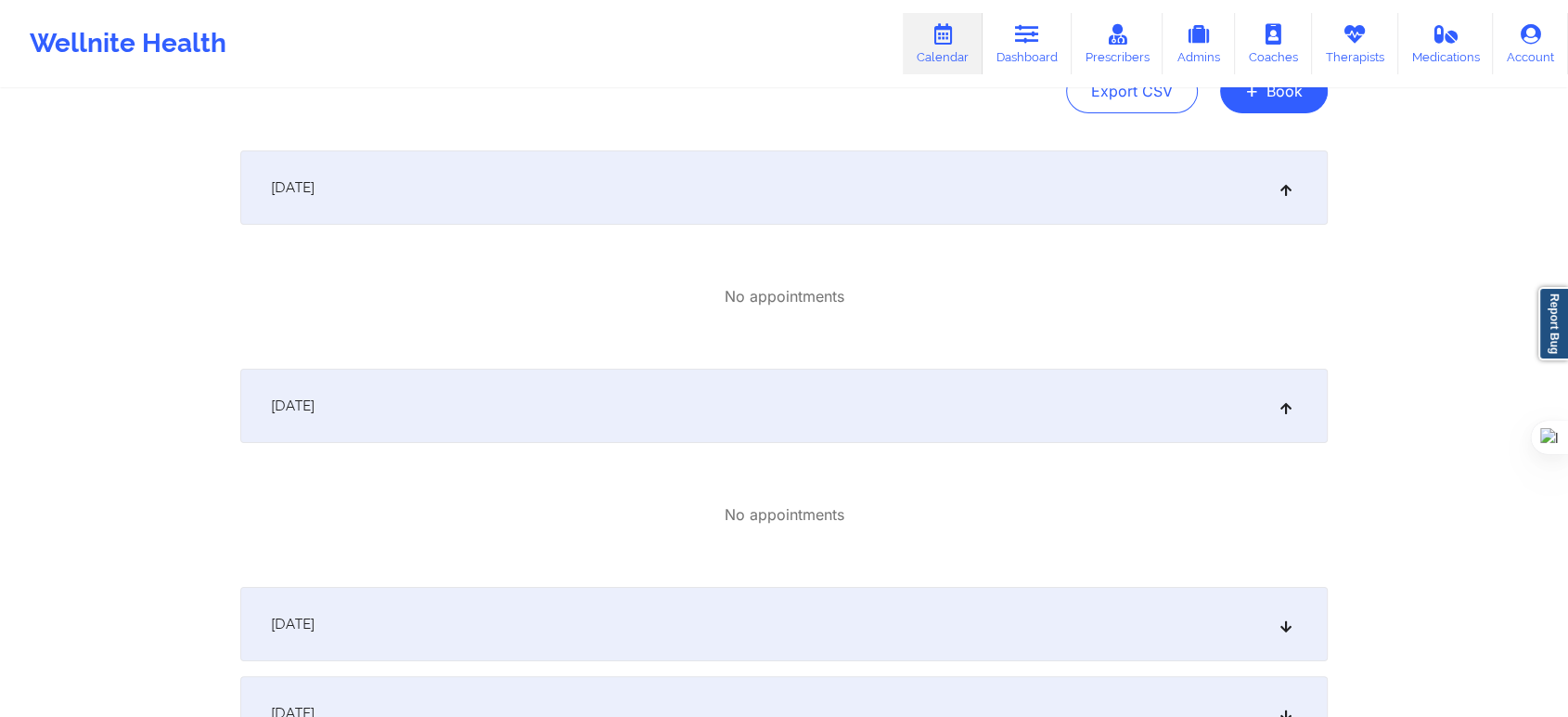
scroll to position [0, 0]
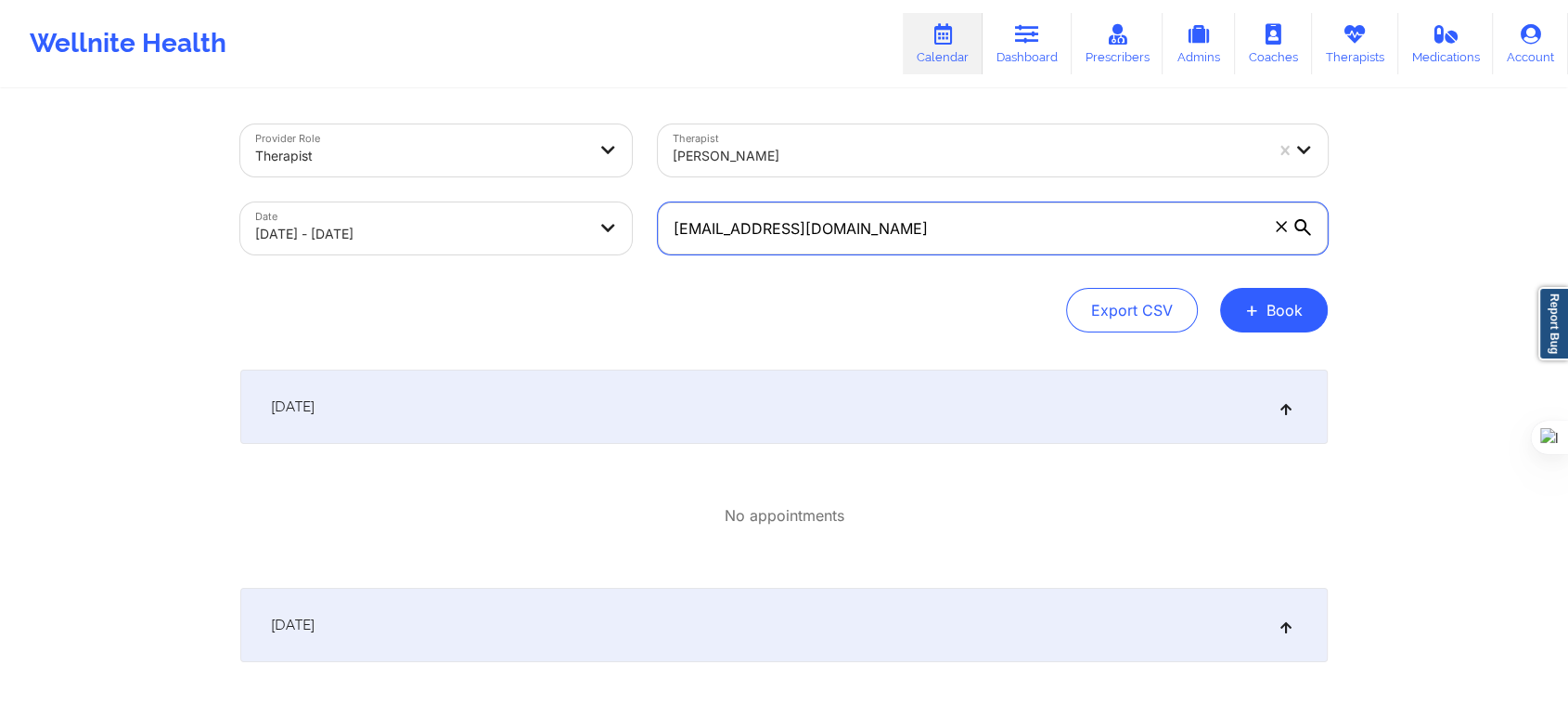
drag, startPoint x: 935, startPoint y: 238, endPoint x: 467, endPoint y: 244, distance: 468.0
click at [459, 244] on div "Provider Role Therapist Therapist [PERSON_NAME] Date [DATE] - [DATE] [EMAIL_ADD…" at bounding box center [783, 189] width 1113 height 156
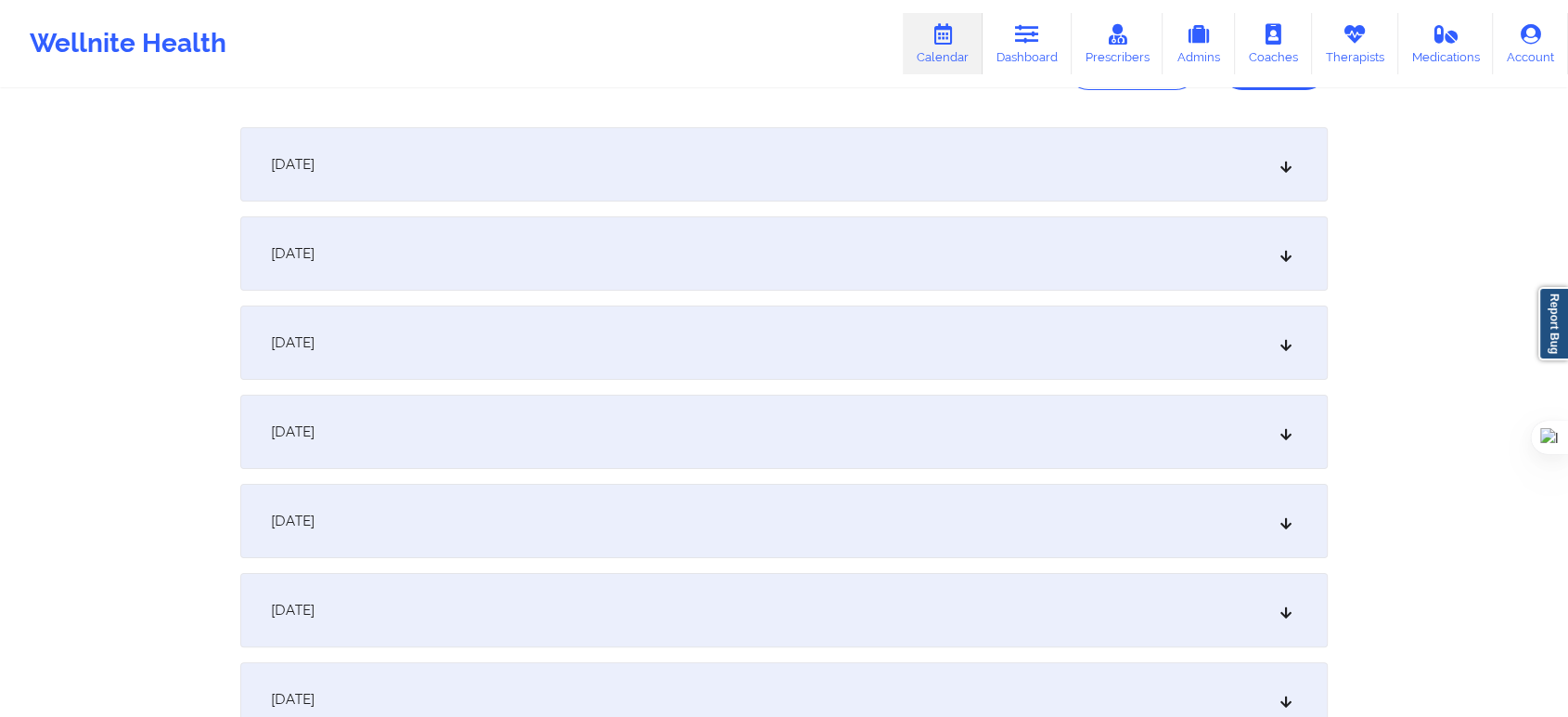
scroll to position [516, 0]
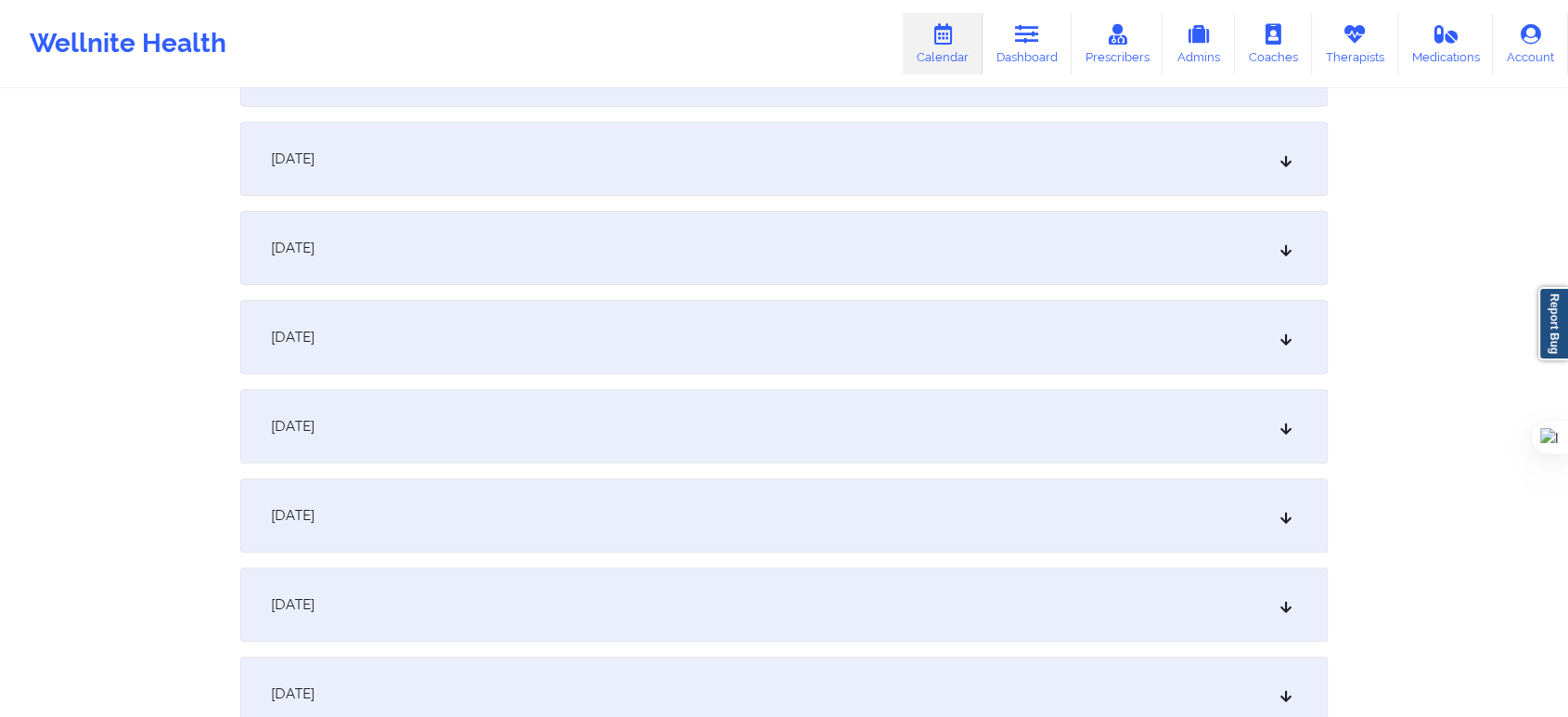
click at [340, 325] on div "[DATE]" at bounding box center [784, 337] width 1088 height 74
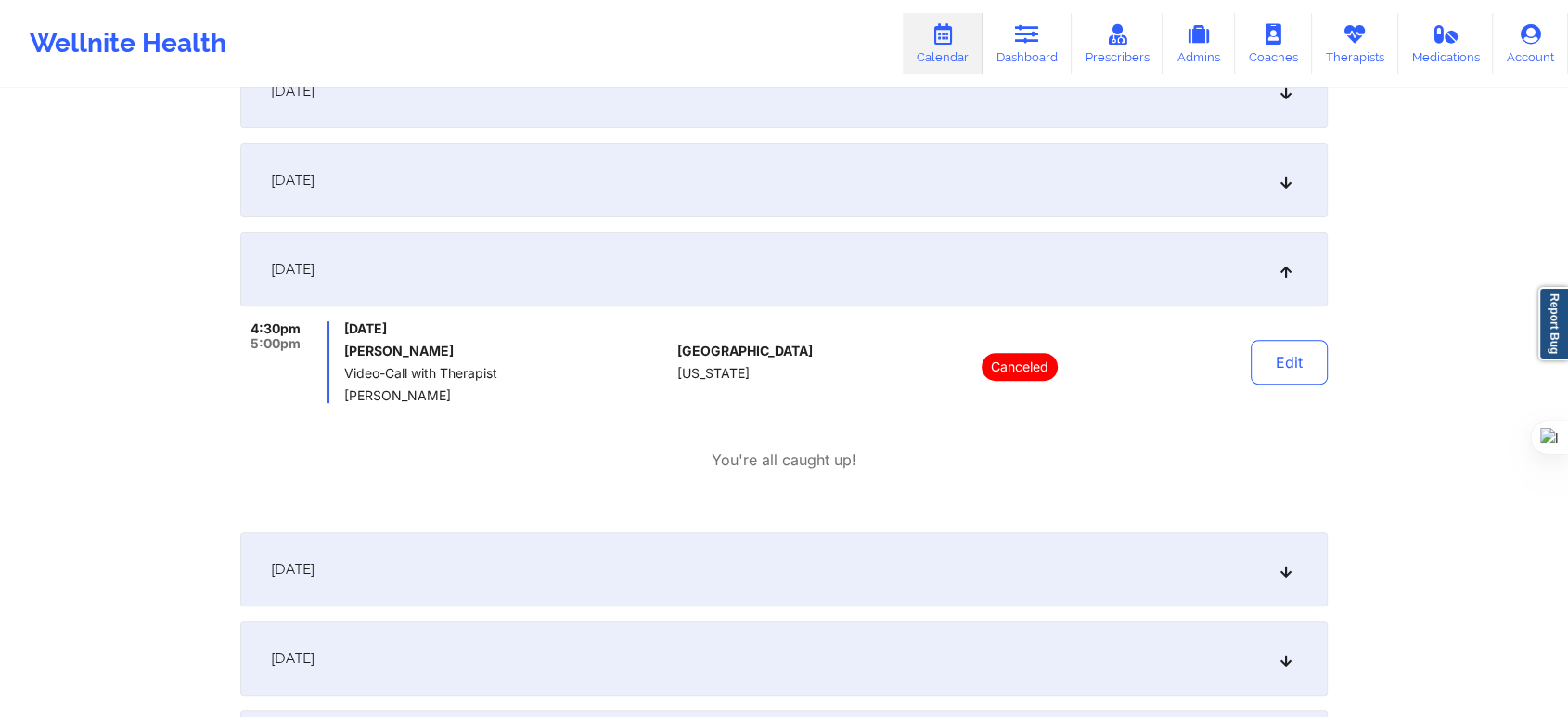
scroll to position [618, 0]
